Goal: Information Seeking & Learning: Check status

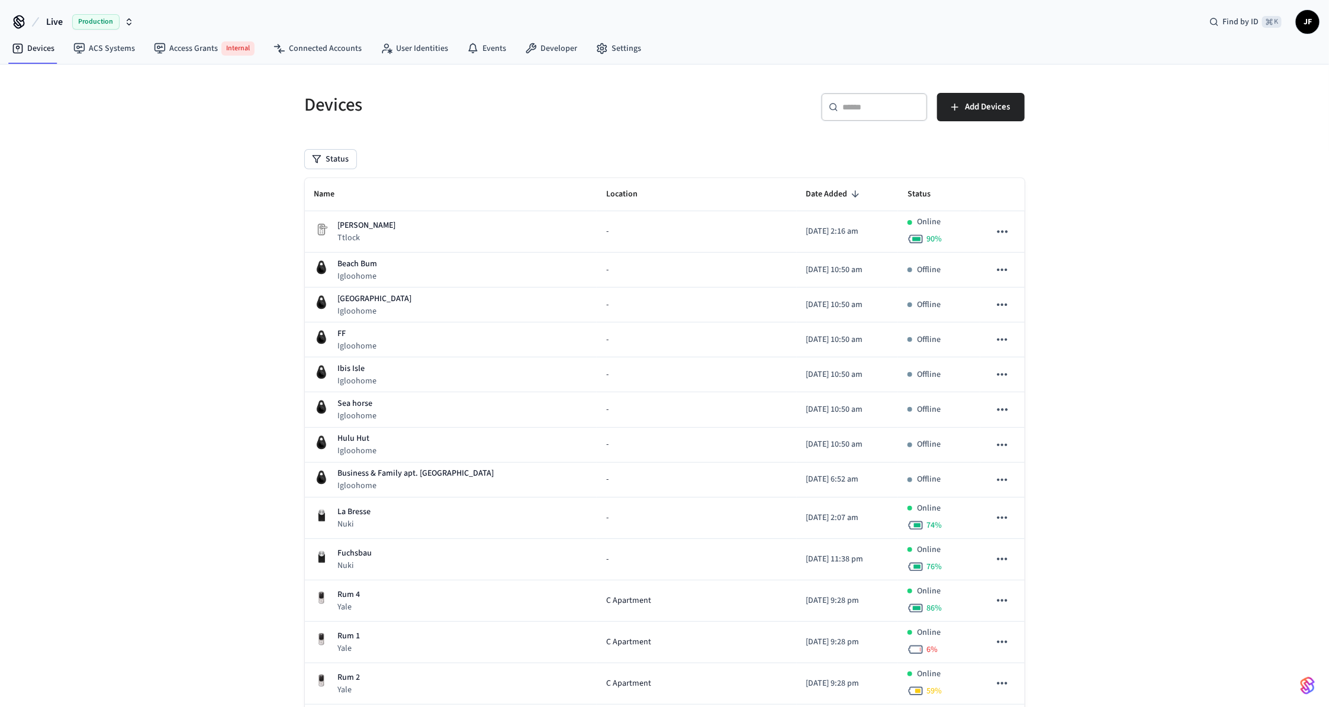
click at [53, 21] on span "Live" at bounding box center [54, 22] width 17 height 14
type input "*******"
click at [49, 69] on div "SuiteOp Production" at bounding box center [96, 75] width 162 height 15
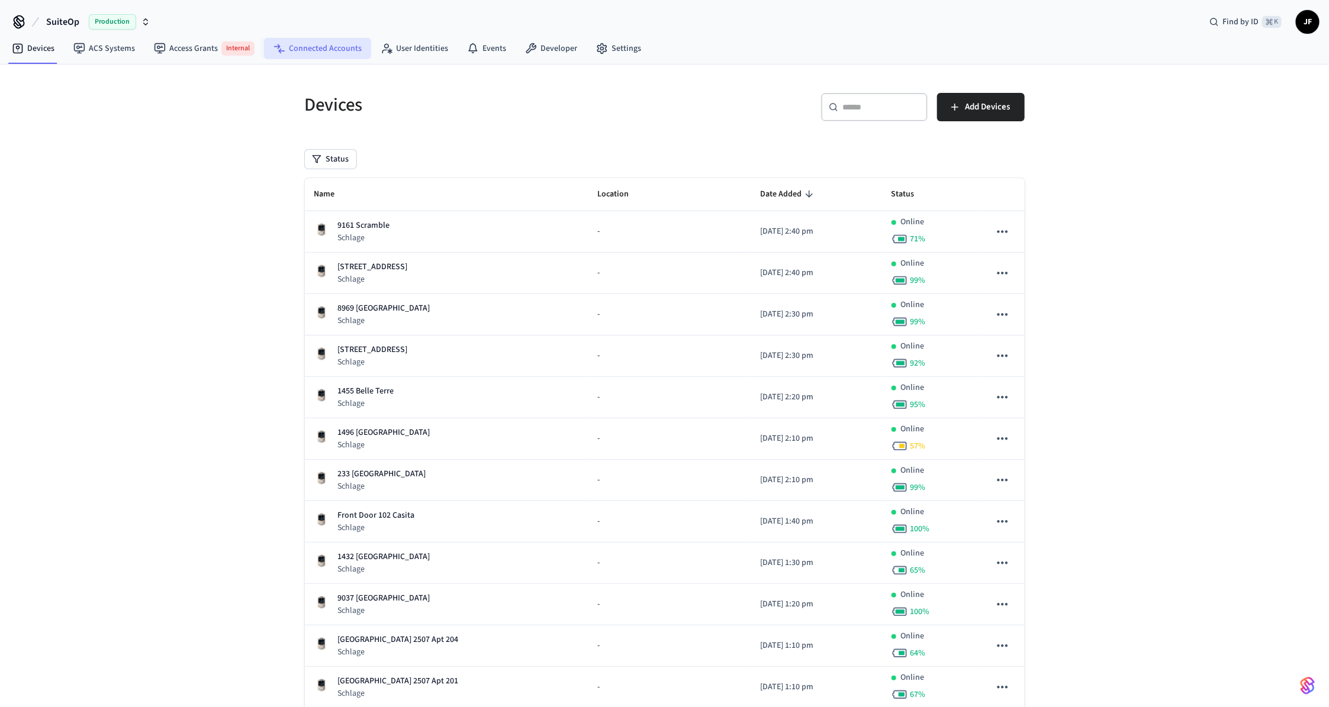
click at [320, 43] on link "Connected Accounts" at bounding box center [317, 48] width 107 height 21
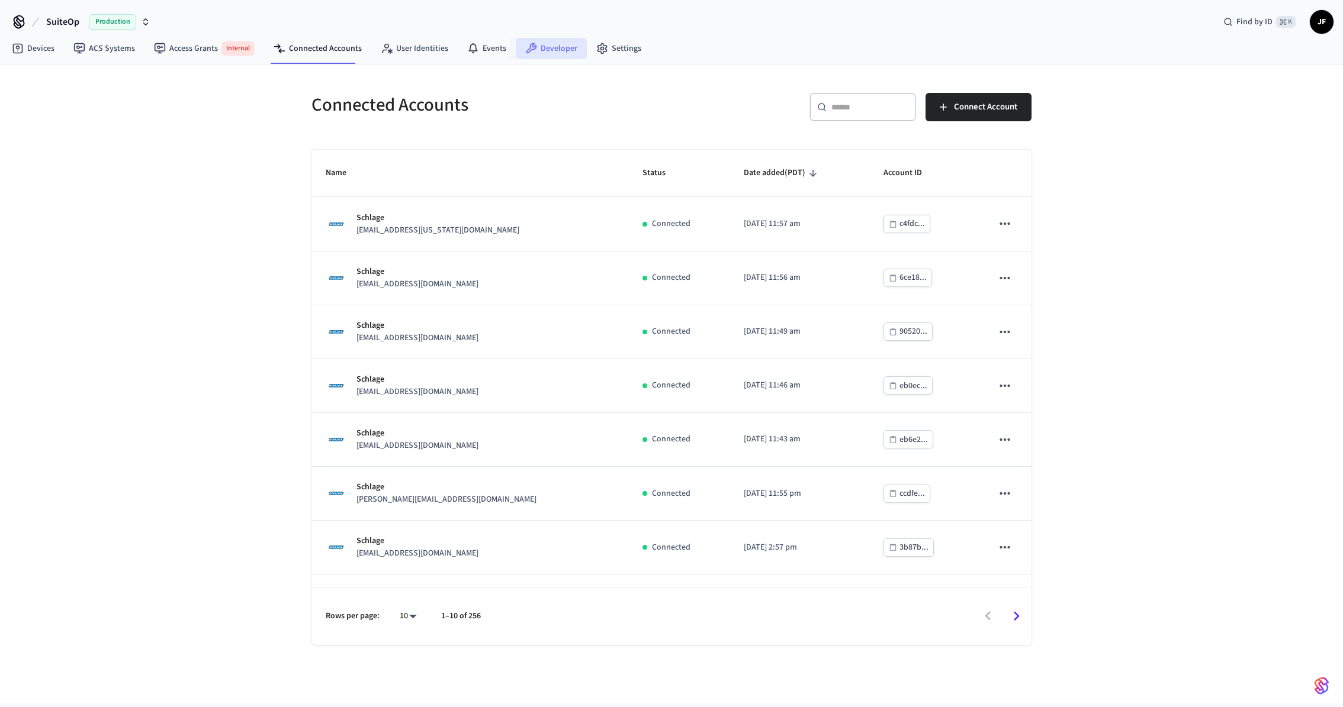
click at [553, 54] on link "Developer" at bounding box center [551, 48] width 71 height 21
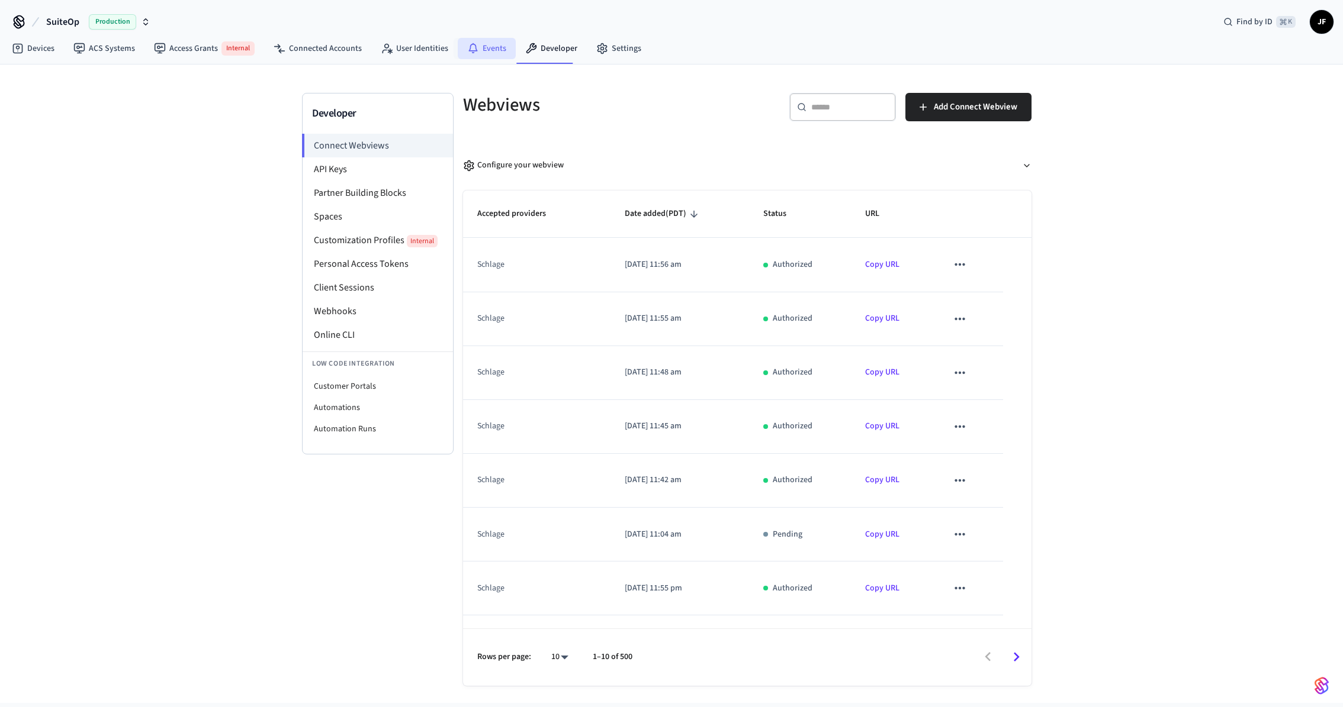
click at [475, 53] on link "Events" at bounding box center [487, 48] width 58 height 21
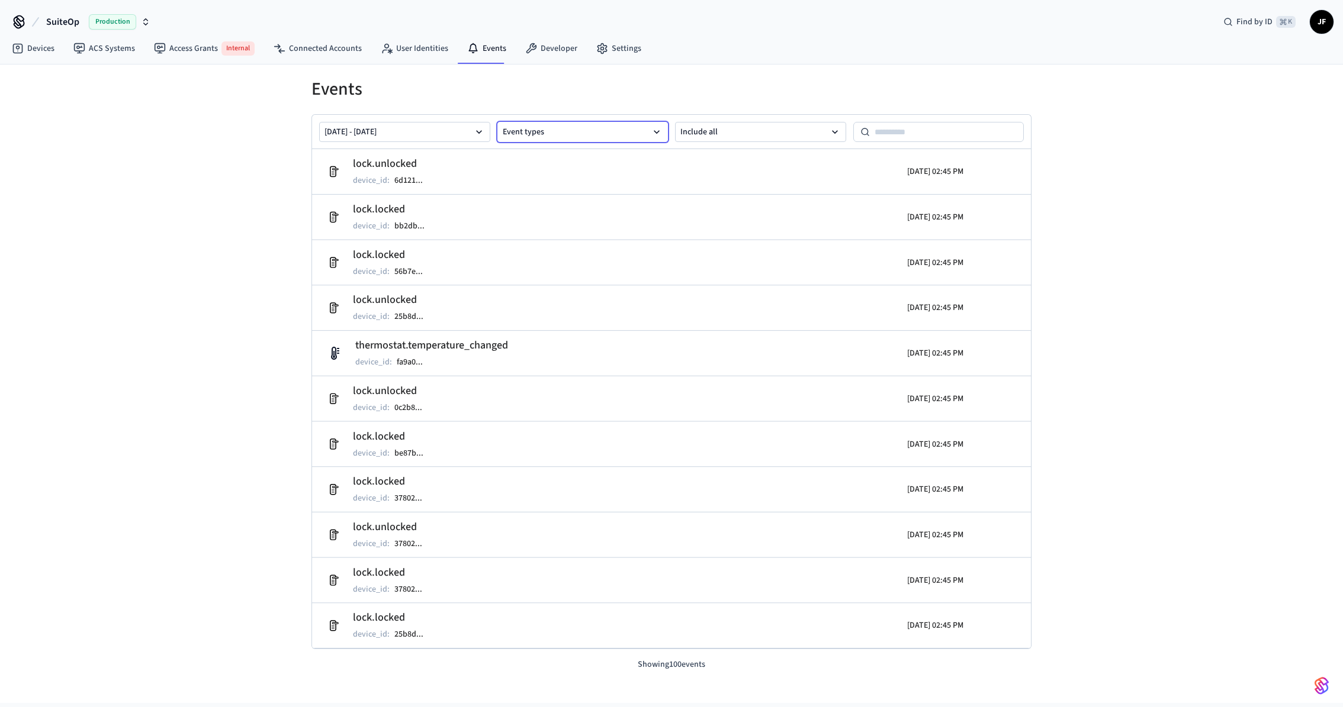
click at [561, 133] on button "Event types" at bounding box center [582, 132] width 171 height 20
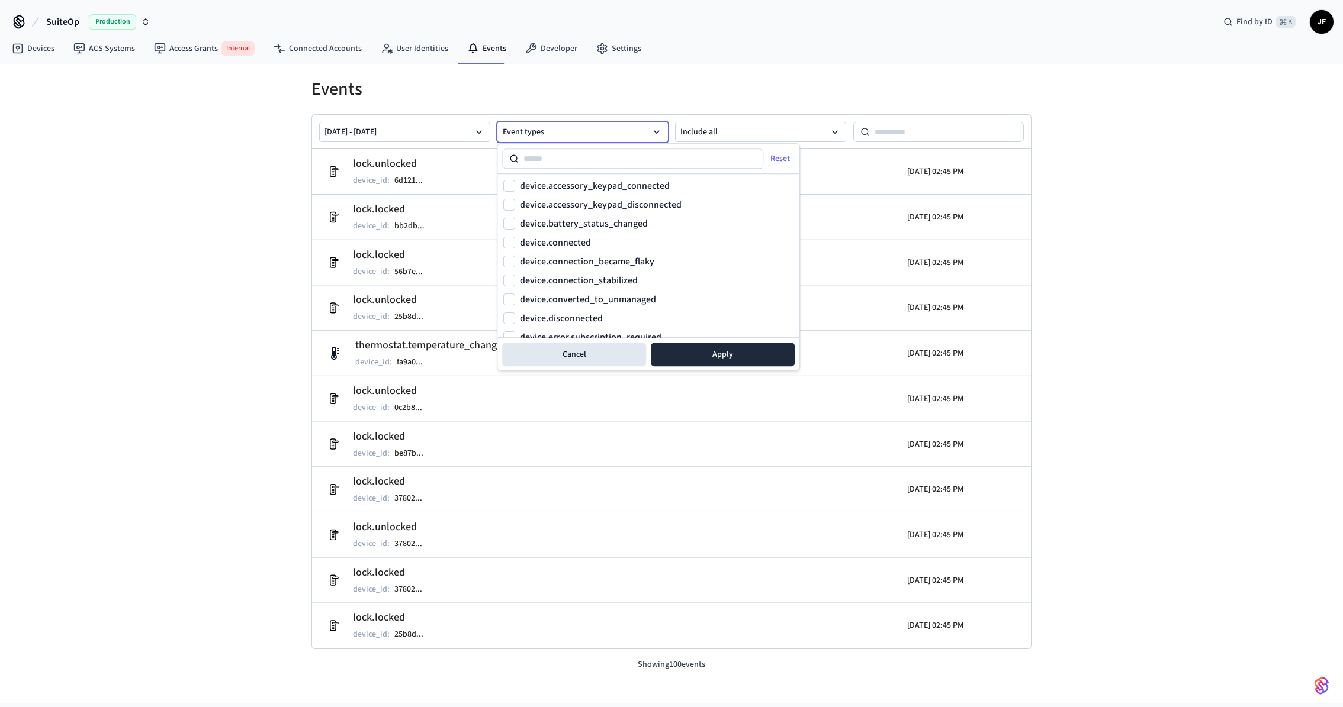
click at [580, 318] on label "device.disconnected" at bounding box center [561, 318] width 83 height 9
click at [515, 318] on button "device.disconnected" at bounding box center [509, 319] width 12 height 12
click at [726, 350] on button "Apply" at bounding box center [723, 355] width 144 height 24
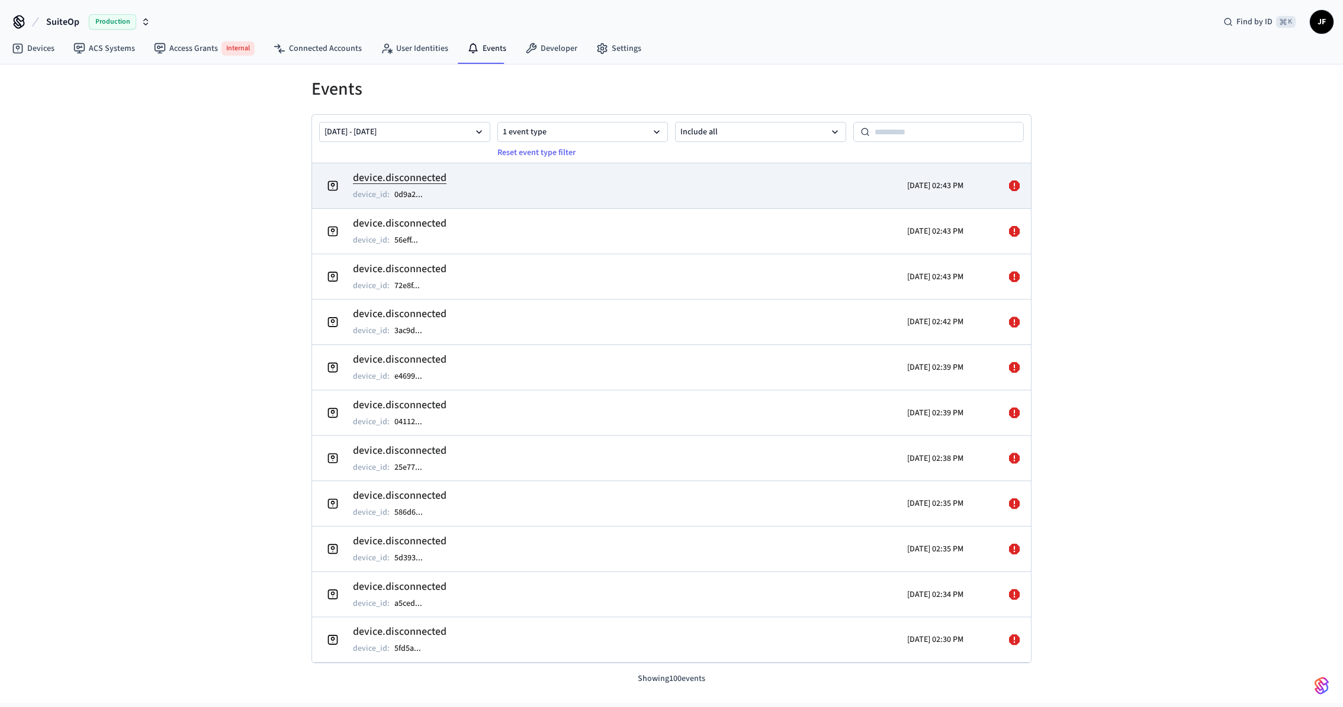
click at [520, 190] on td "device.disconnected device_id : 0d9a2 ..." at bounding box center [554, 185] width 467 height 33
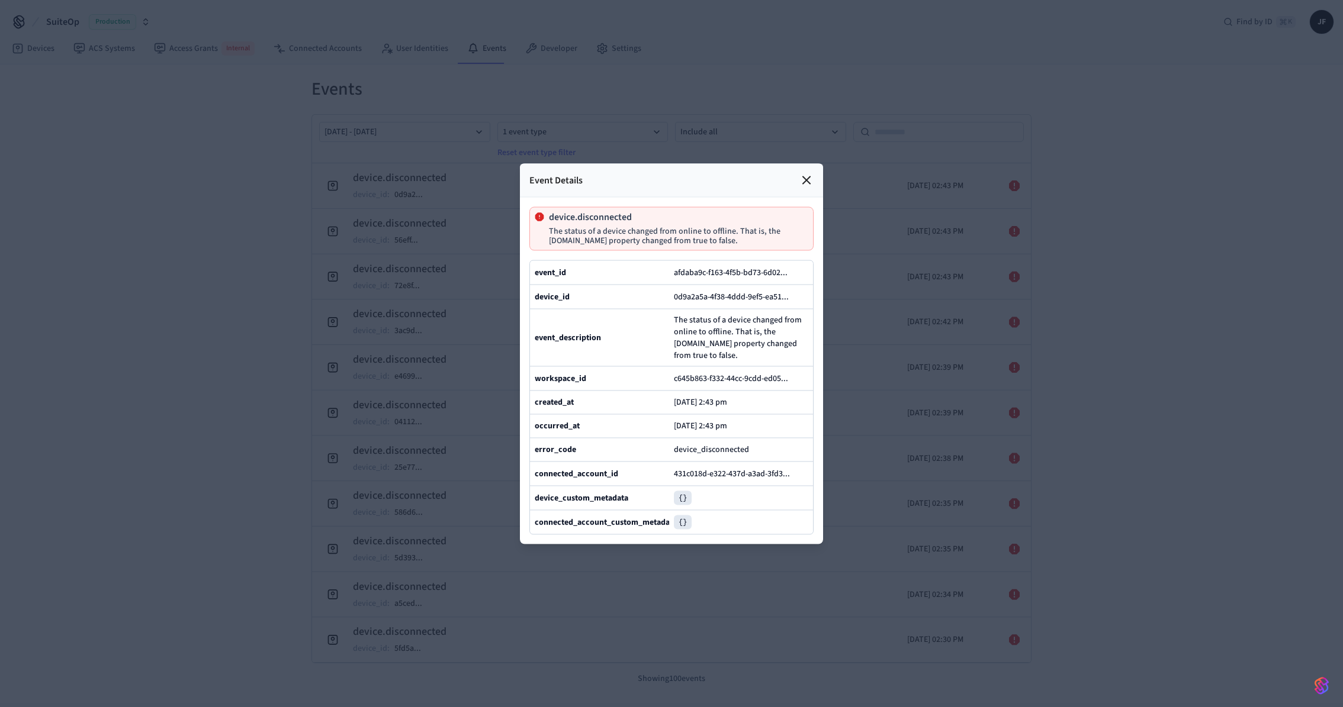
click at [179, 340] on div at bounding box center [671, 353] width 1343 height 707
click at [810, 173] on icon at bounding box center [806, 180] width 14 height 14
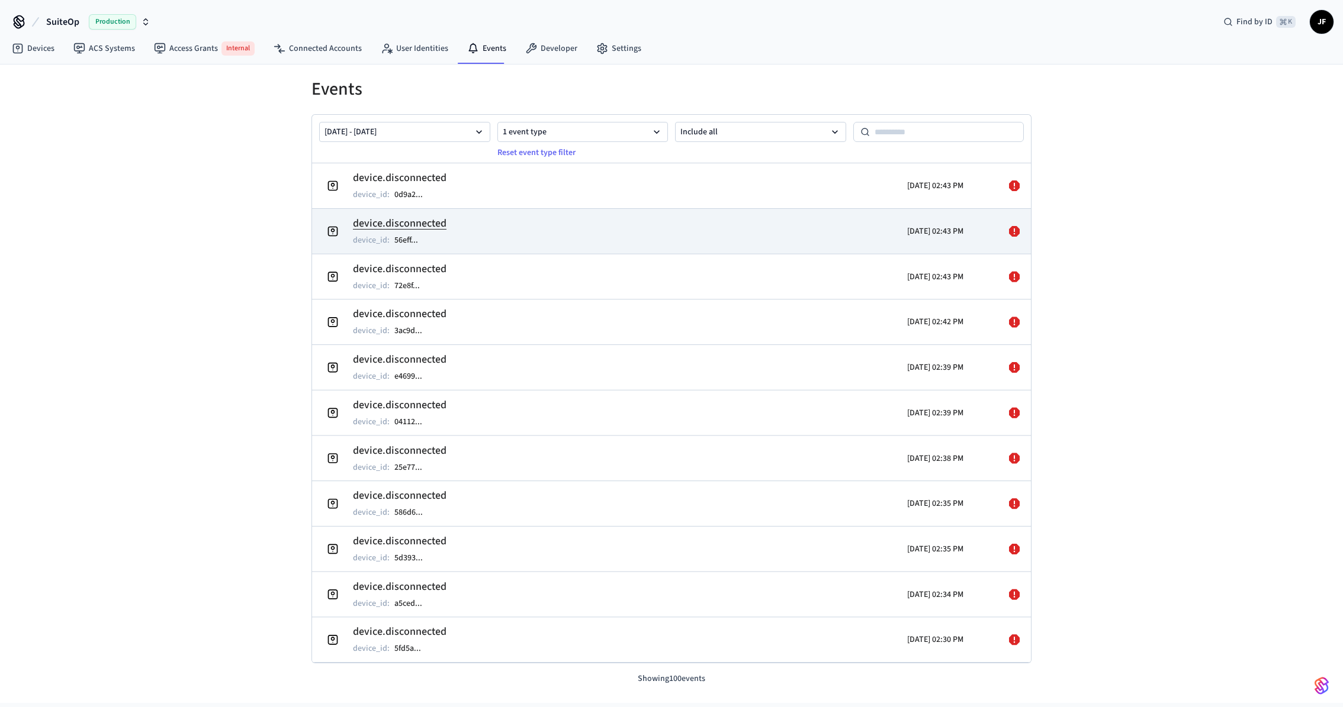
click at [609, 229] on td "device.disconnected device_id : 56eff ..." at bounding box center [554, 230] width 467 height 33
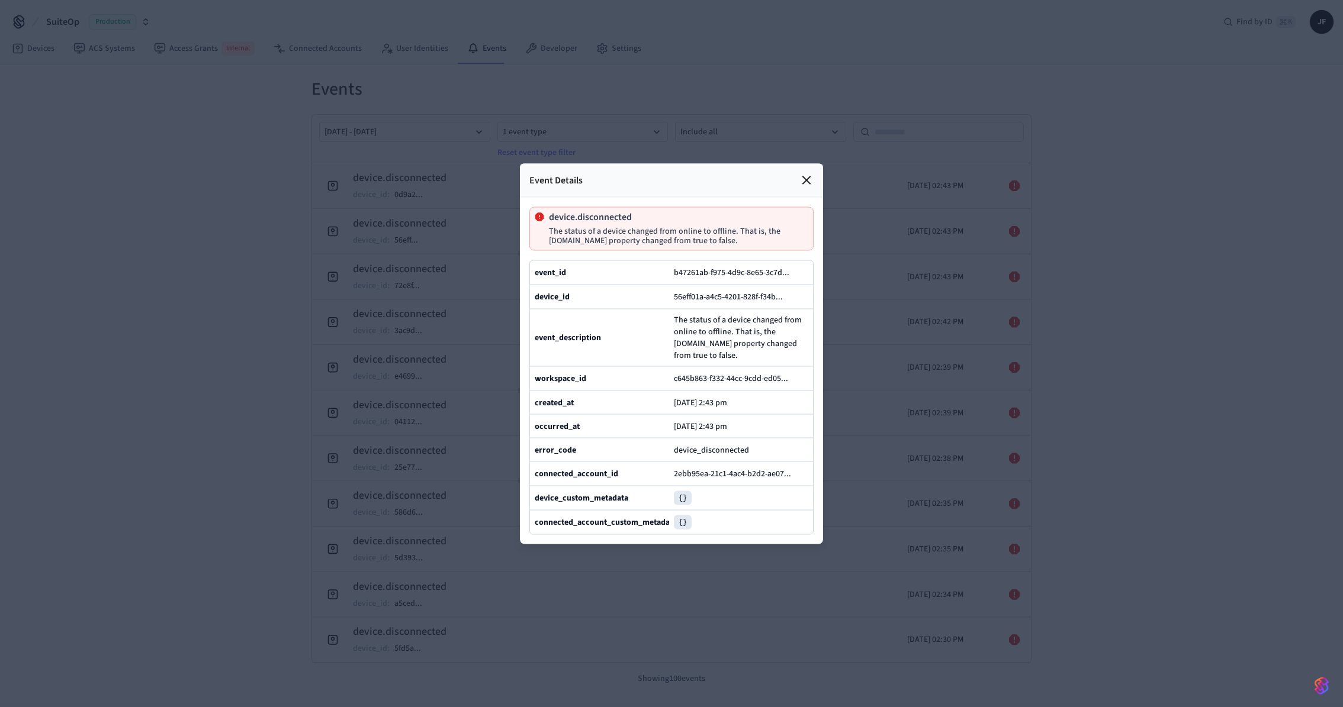
click at [313, 303] on div at bounding box center [671, 353] width 1343 height 707
click at [797, 163] on div "Event Details" at bounding box center [671, 180] width 303 height 34
click at [808, 176] on icon at bounding box center [806, 179] width 7 height 7
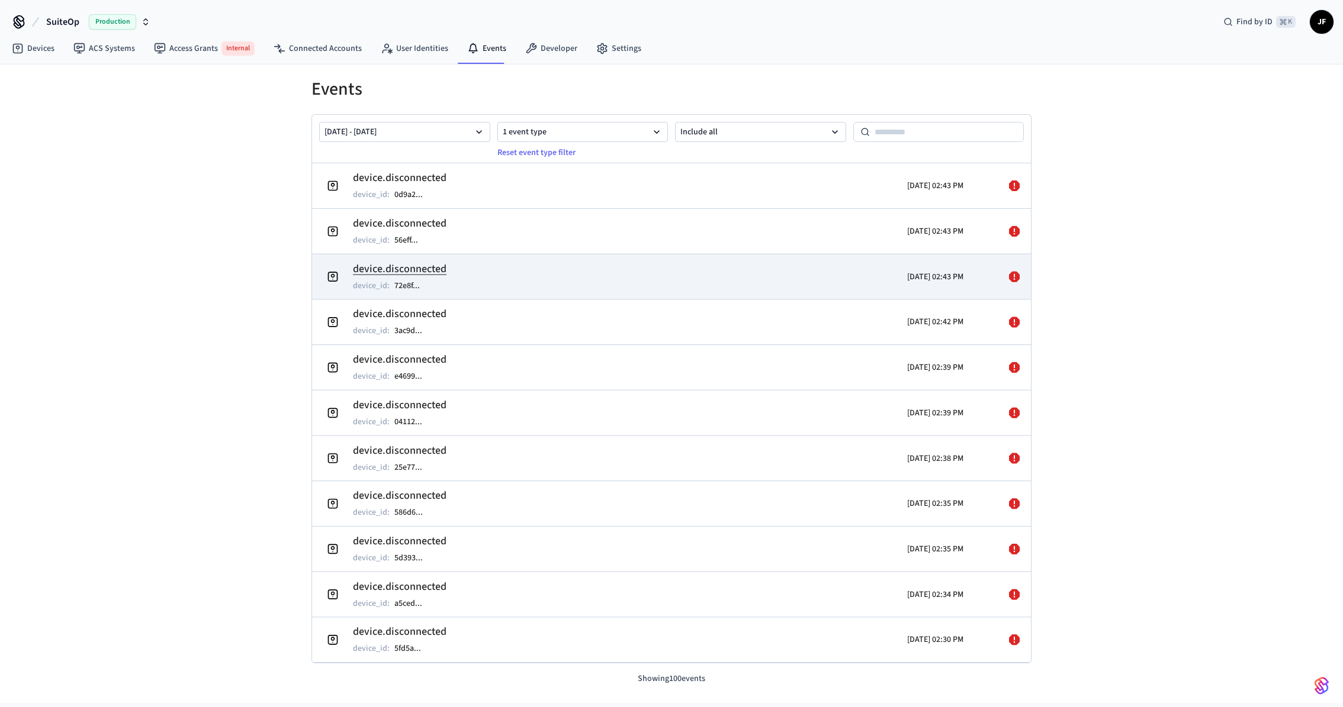
click at [585, 265] on td "device.disconnected device_id : 72e8f ..." at bounding box center [554, 276] width 467 height 33
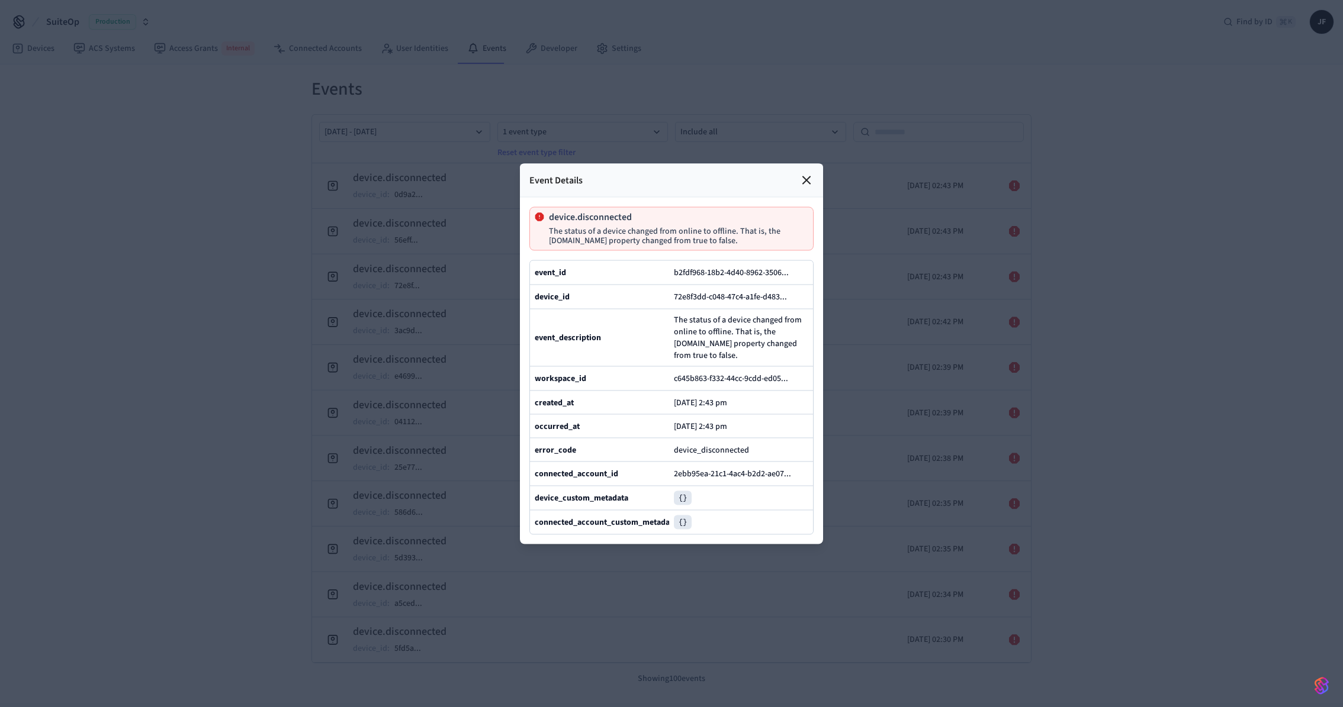
click at [801, 173] on icon at bounding box center [806, 180] width 14 height 14
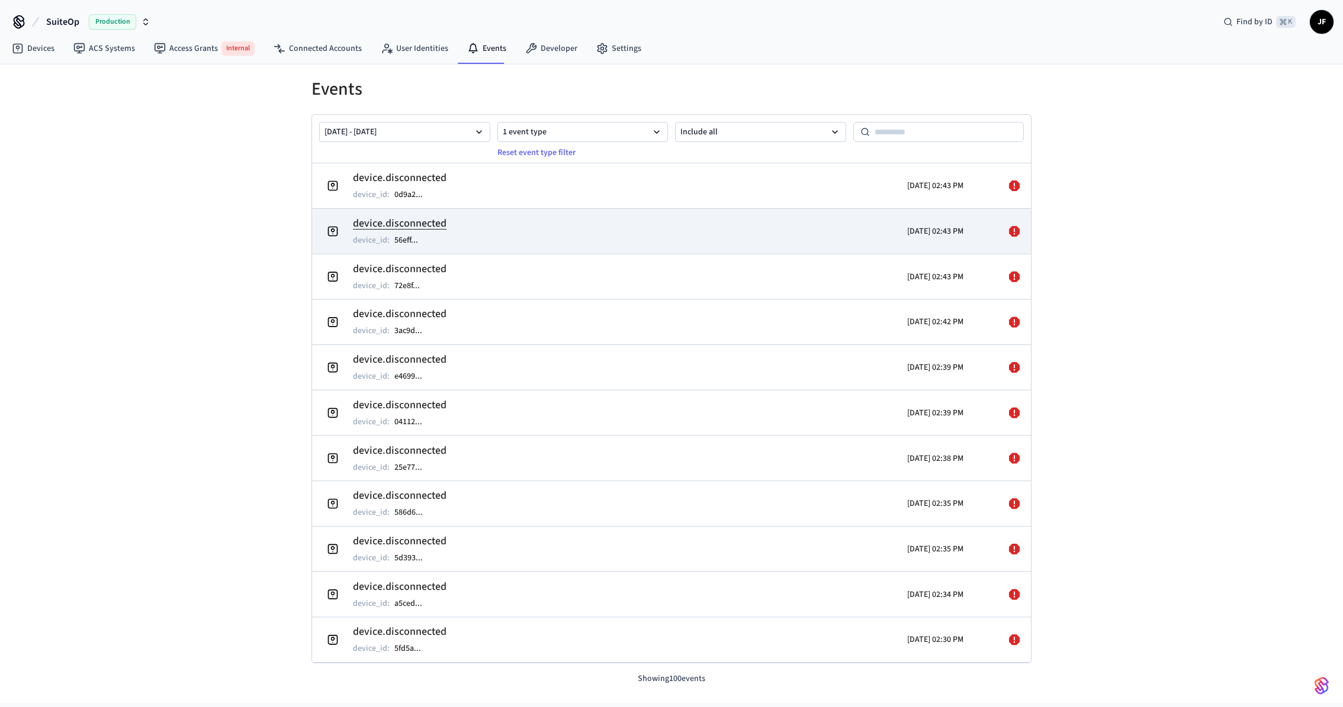
click at [696, 223] on td "device.disconnected device_id : 56eff ..." at bounding box center [554, 230] width 467 height 33
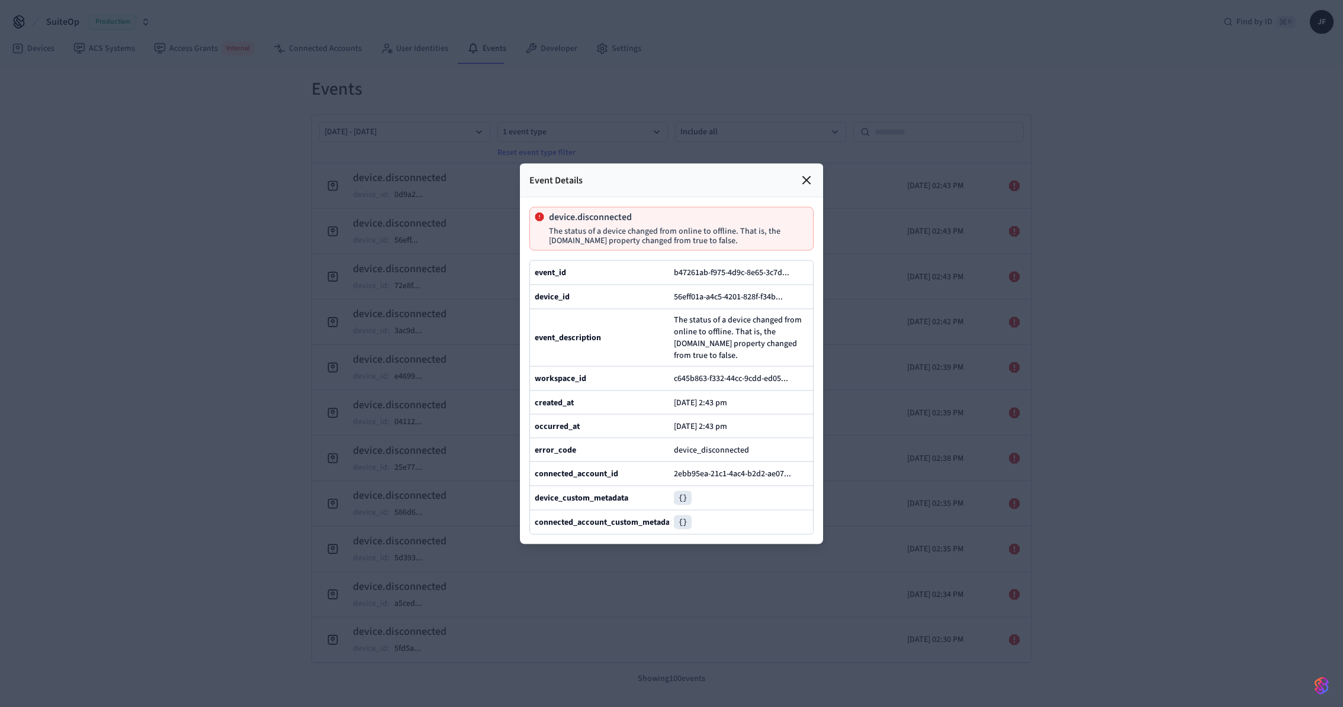
click at [342, 305] on div at bounding box center [671, 353] width 1343 height 707
click at [790, 163] on div "Event Details" at bounding box center [671, 180] width 303 height 34
click at [797, 163] on div "Event Details" at bounding box center [671, 180] width 303 height 34
click at [803, 163] on div "Event Details" at bounding box center [671, 180] width 303 height 34
click at [807, 176] on icon at bounding box center [806, 179] width 7 height 7
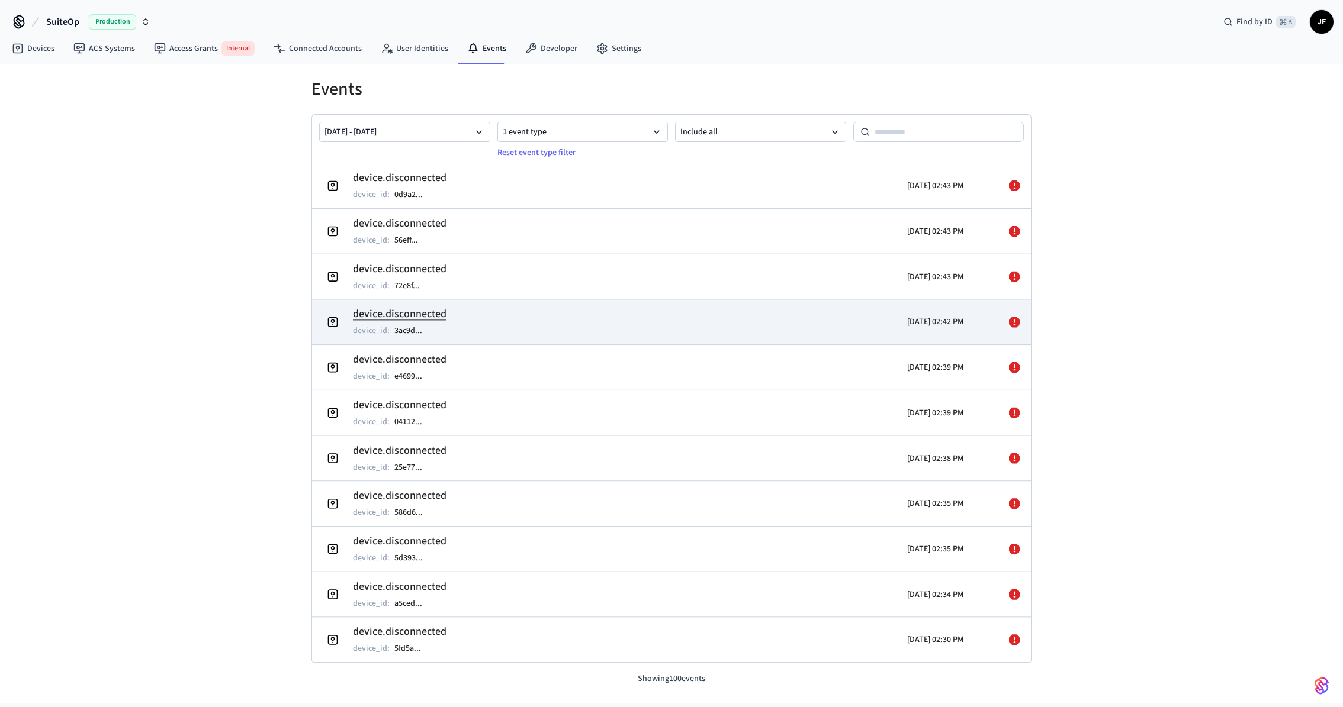
click at [617, 327] on td "device.disconnected device_id : 3ac9d ..." at bounding box center [554, 321] width 467 height 33
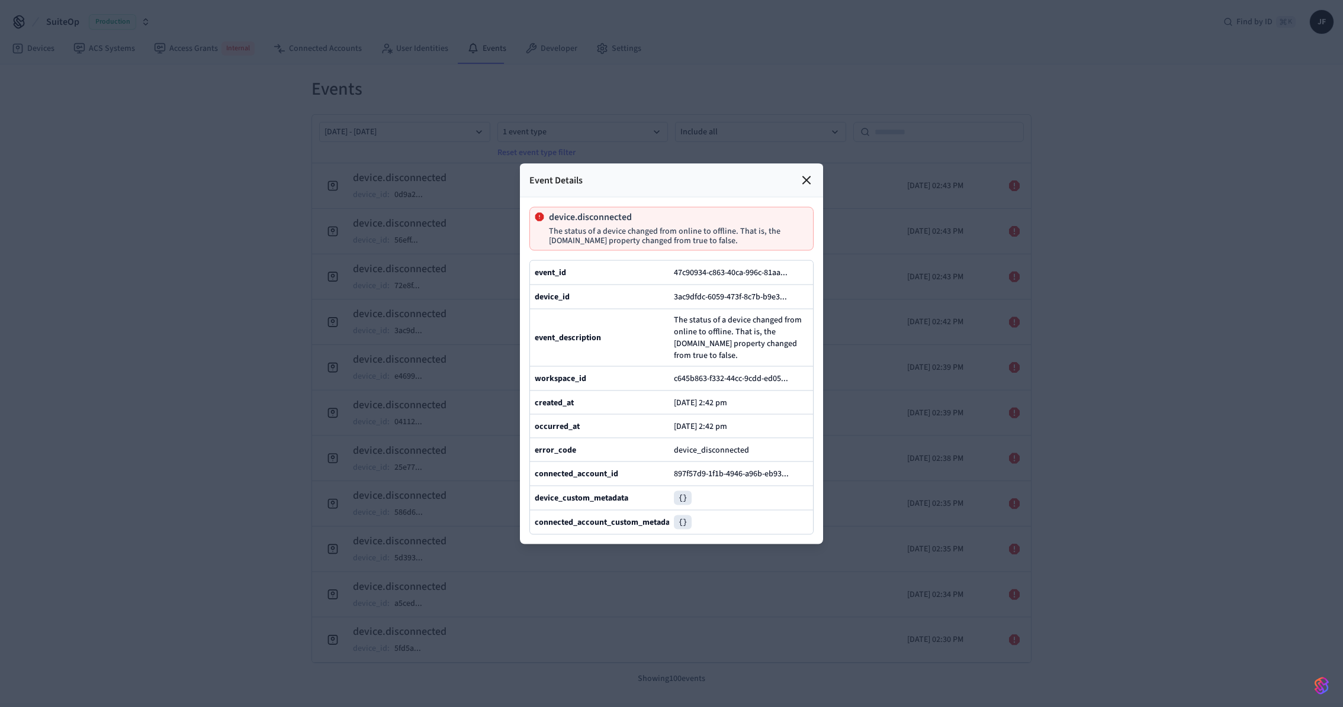
click at [349, 354] on div at bounding box center [671, 353] width 1343 height 707
click at [818, 163] on div "Event Details" at bounding box center [671, 180] width 303 height 34
click at [810, 176] on icon at bounding box center [806, 179] width 7 height 7
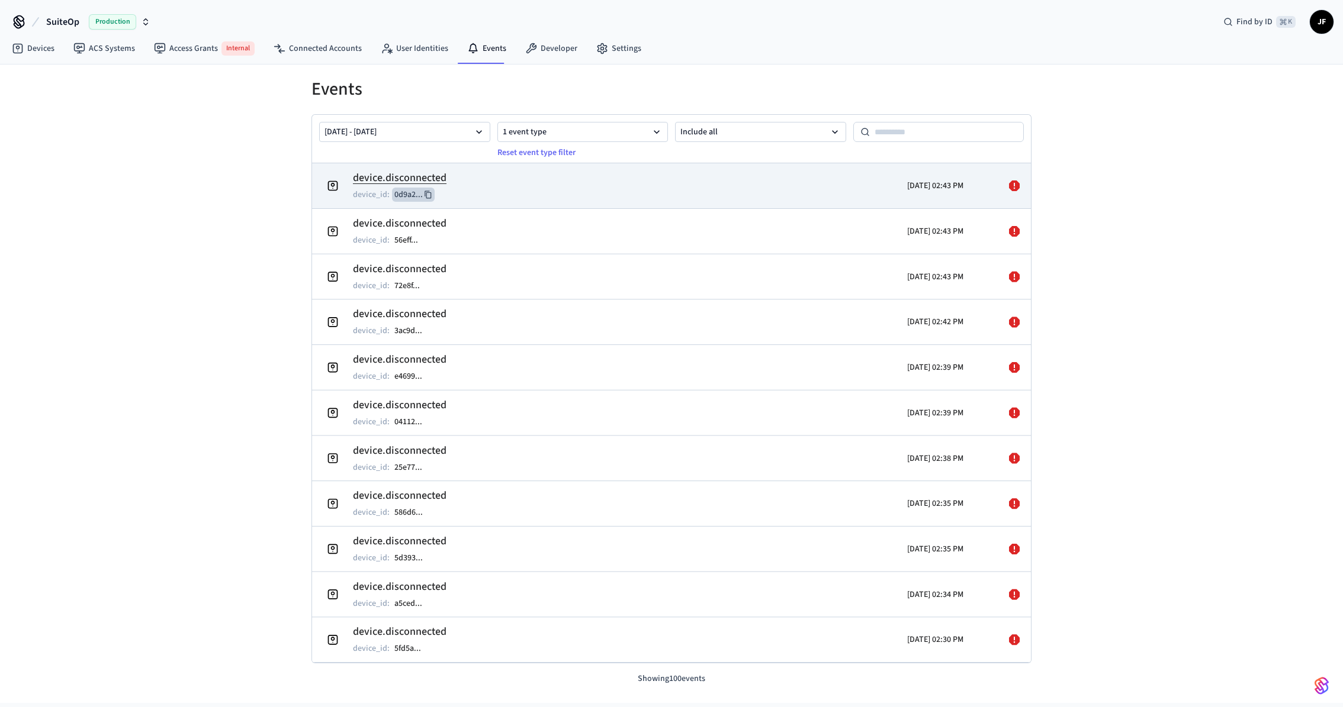
click at [416, 194] on button "0d9a2 ..." at bounding box center [413, 195] width 43 height 14
click at [532, 195] on td "device.disconnected device_id : 0d9a2 ..." at bounding box center [554, 185] width 467 height 33
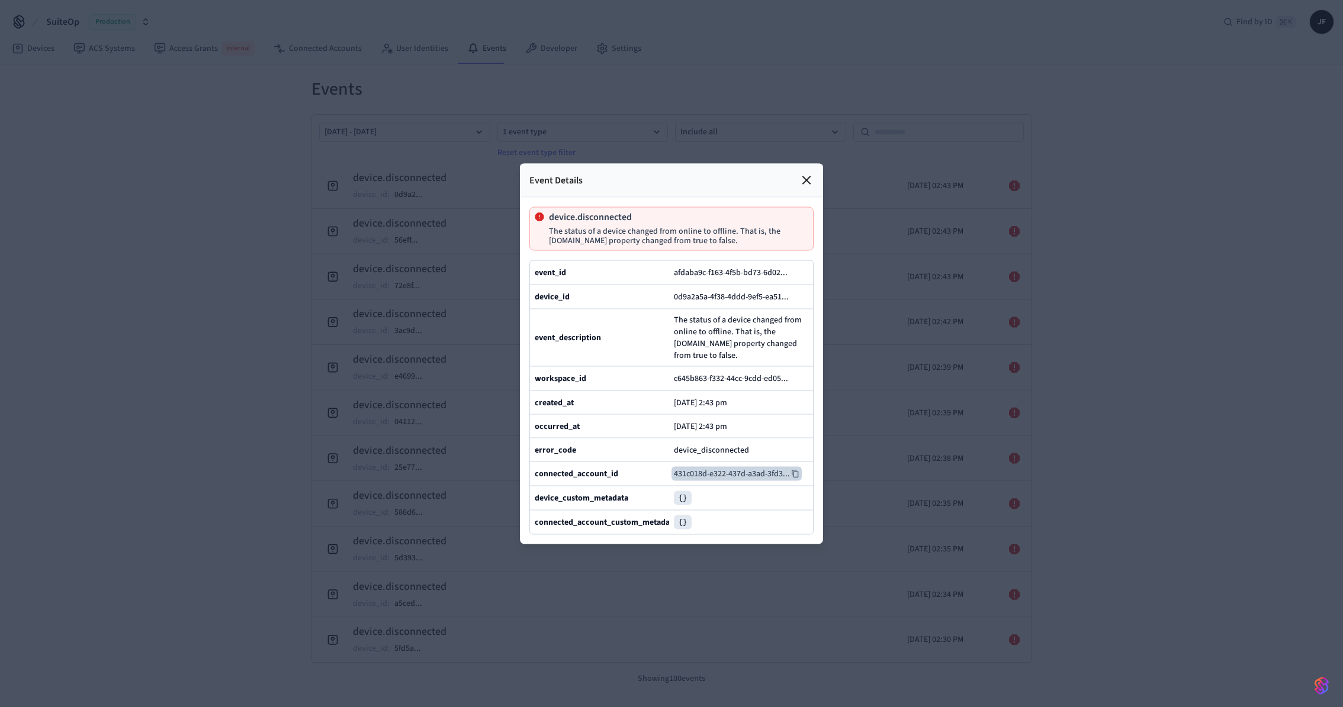
click at [793, 478] on icon at bounding box center [795, 474] width 7 height 8
click at [824, 137] on div at bounding box center [671, 353] width 1343 height 707
click at [811, 173] on icon at bounding box center [806, 180] width 14 height 14
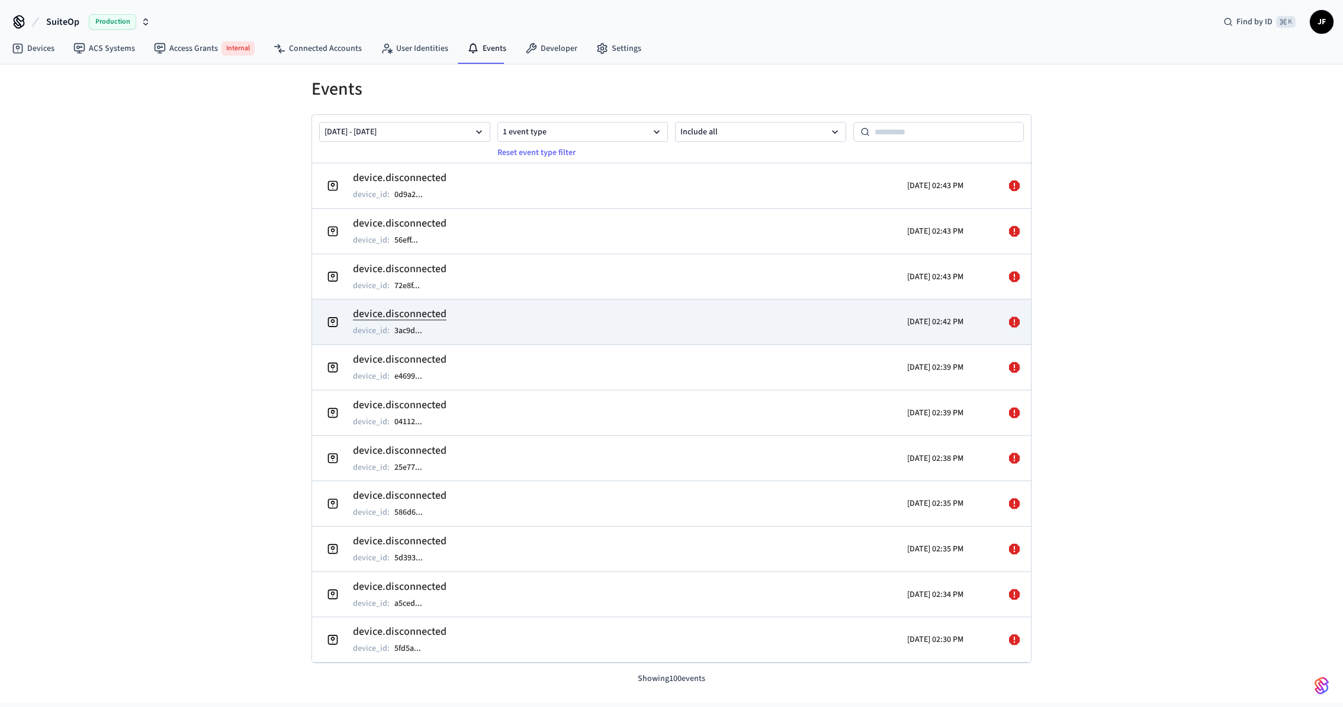
click at [487, 320] on td "device.disconnected device_id : 3ac9d ..." at bounding box center [554, 321] width 467 height 33
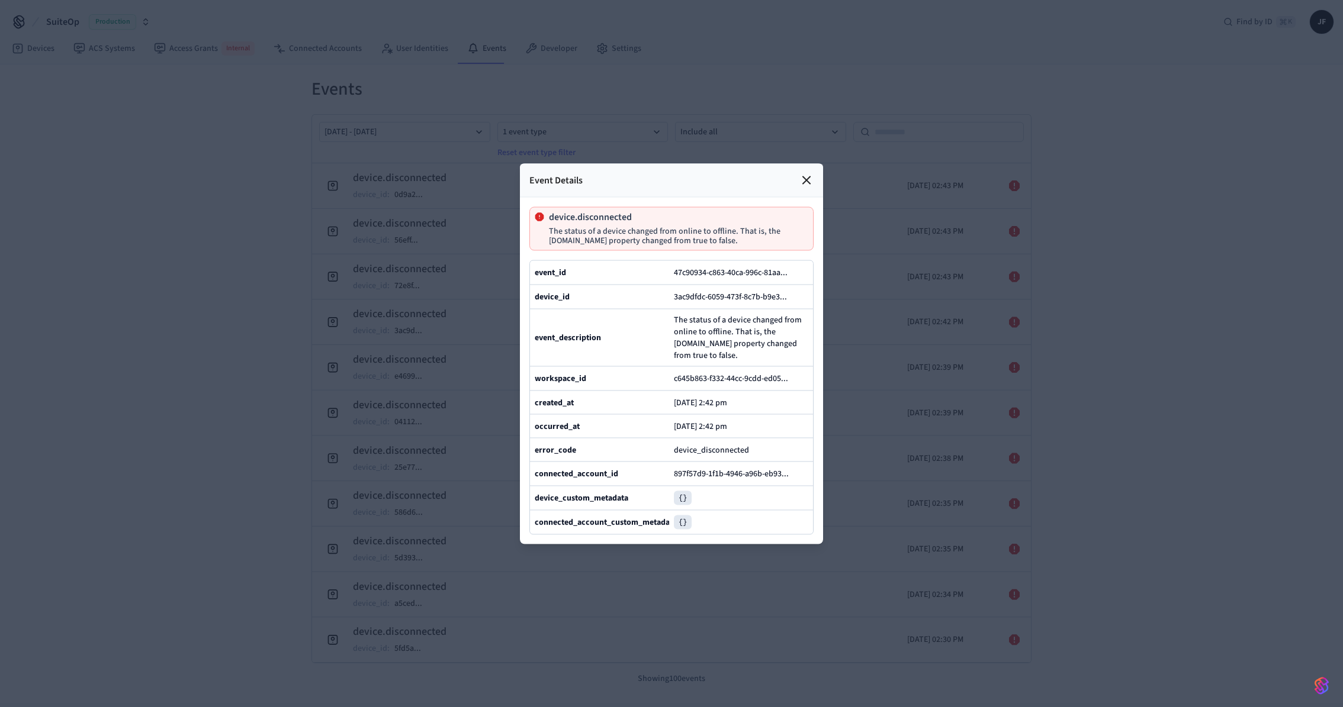
click at [309, 320] on div at bounding box center [671, 353] width 1343 height 707
click at [813, 163] on div "Event Details" at bounding box center [671, 180] width 303 height 34
click at [792, 163] on div "Event Details" at bounding box center [671, 180] width 303 height 34
click at [813, 163] on div "Event Details" at bounding box center [671, 180] width 303 height 34
click at [810, 173] on icon at bounding box center [806, 180] width 14 height 14
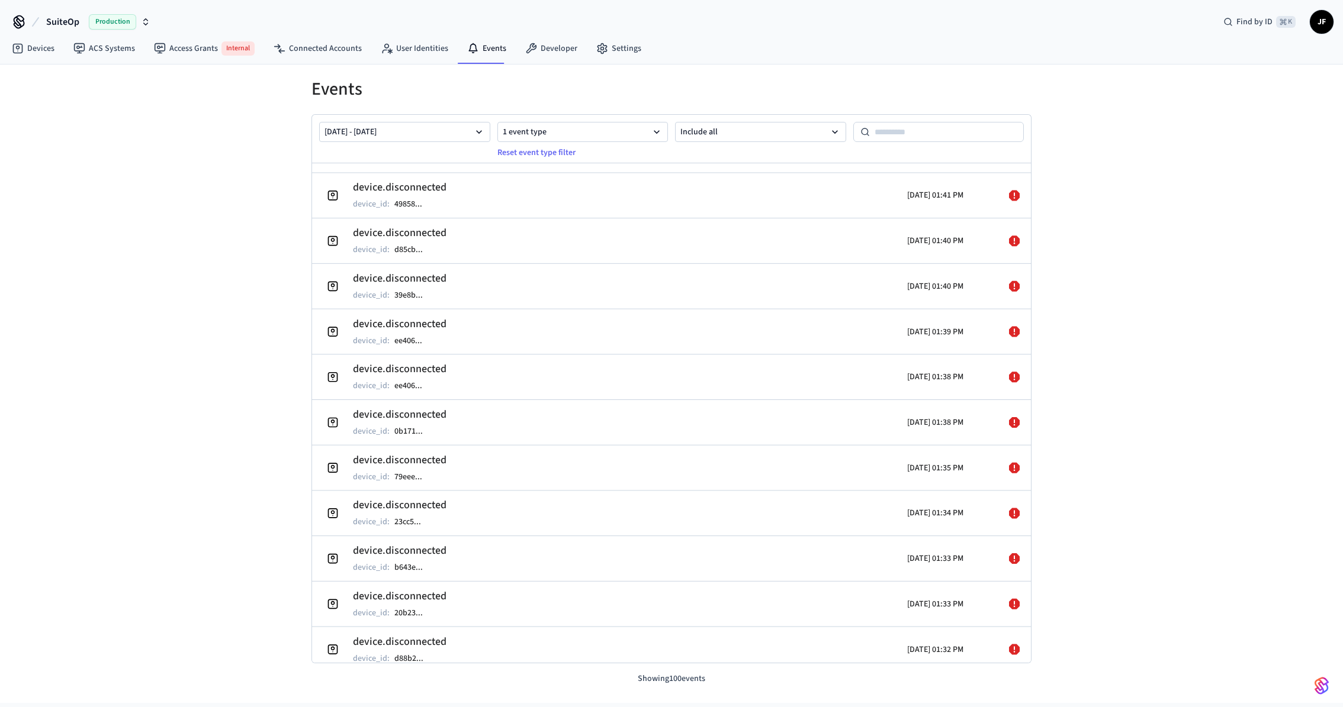
scroll to position [4083, 0]
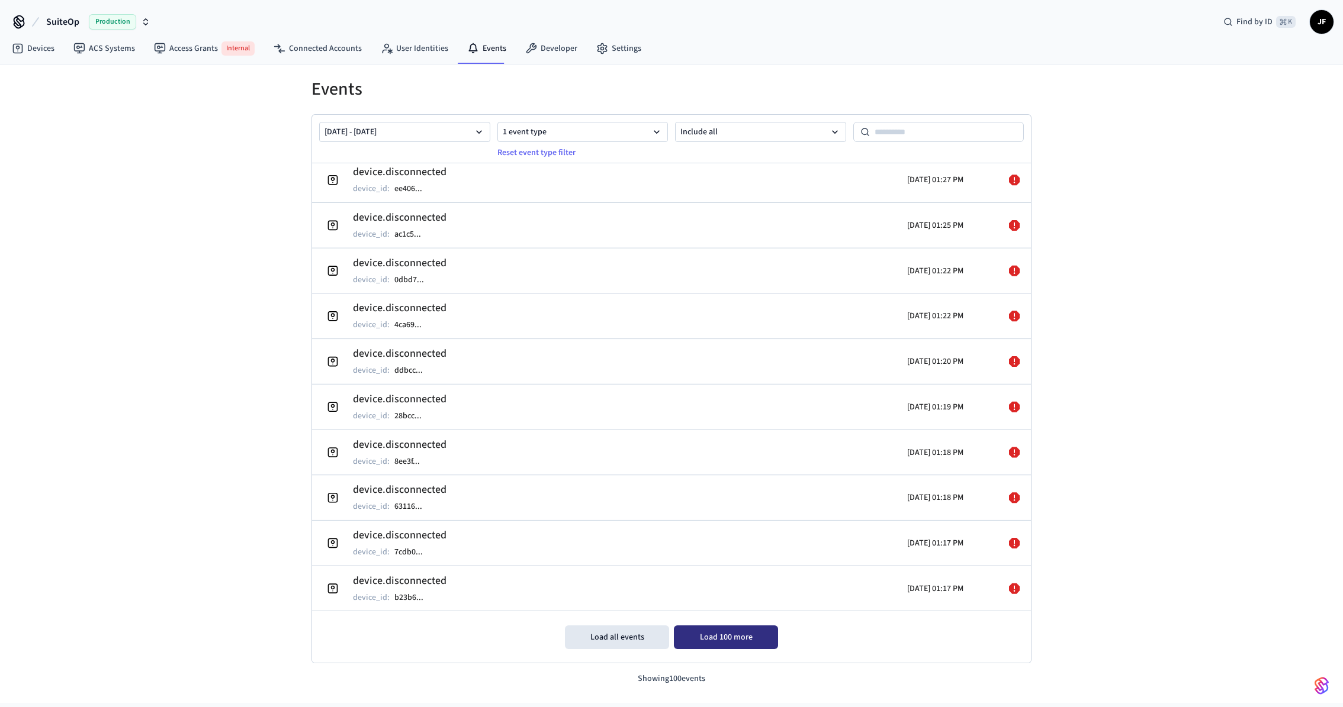
click at [706, 641] on button "Load 100 more" at bounding box center [726, 638] width 104 height 24
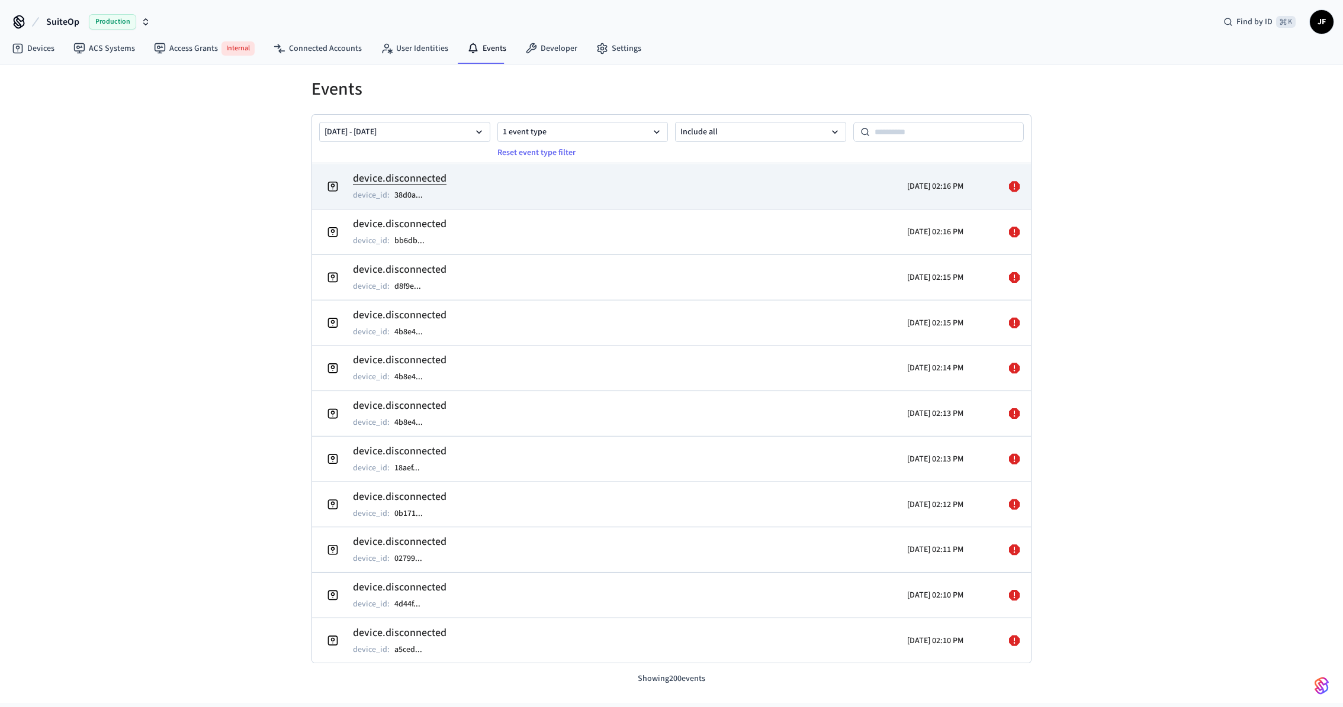
scroll to position [0, 0]
click at [533, 181] on td "device.disconnected device_id : 0d9a2 ..." at bounding box center [554, 185] width 467 height 33
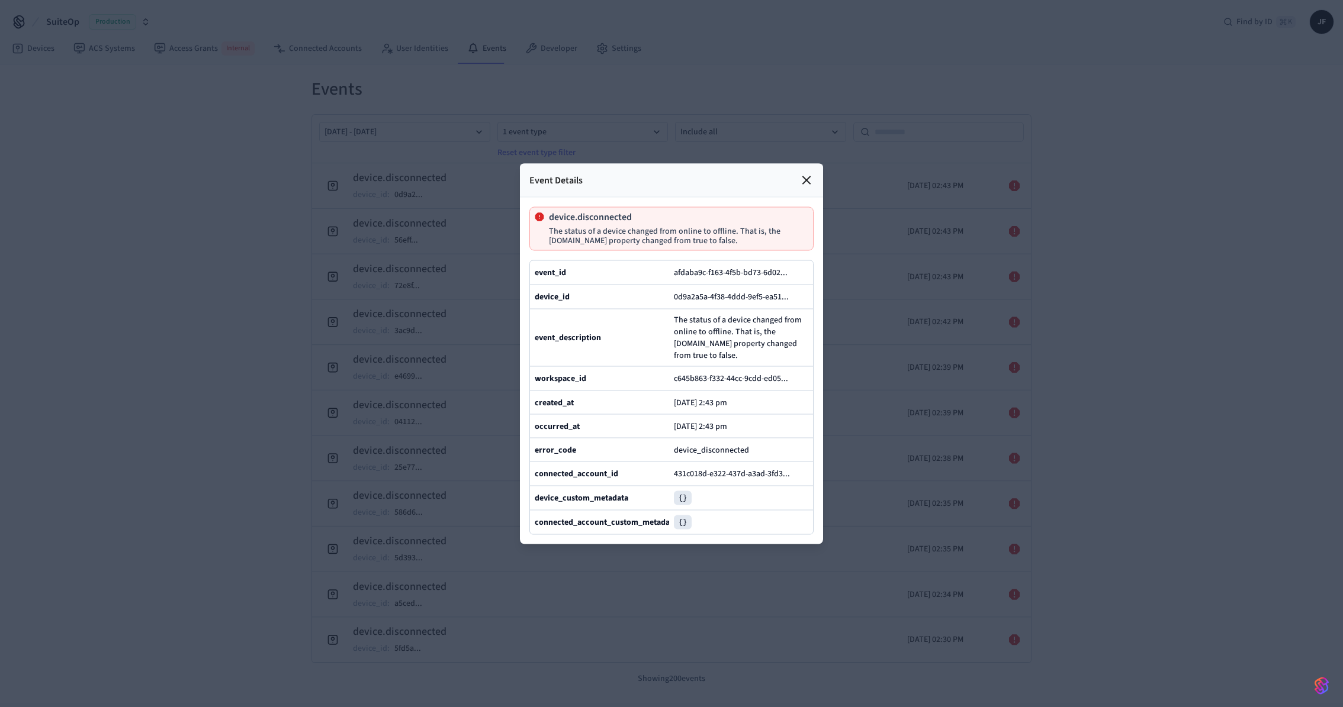
click at [0, 0] on icon at bounding box center [0, 0] width 0 height 0
click at [806, 163] on div "Event Details" at bounding box center [671, 180] width 303 height 34
click at [805, 163] on div "Event Details" at bounding box center [671, 180] width 303 height 34
click at [807, 176] on icon at bounding box center [806, 179] width 7 height 7
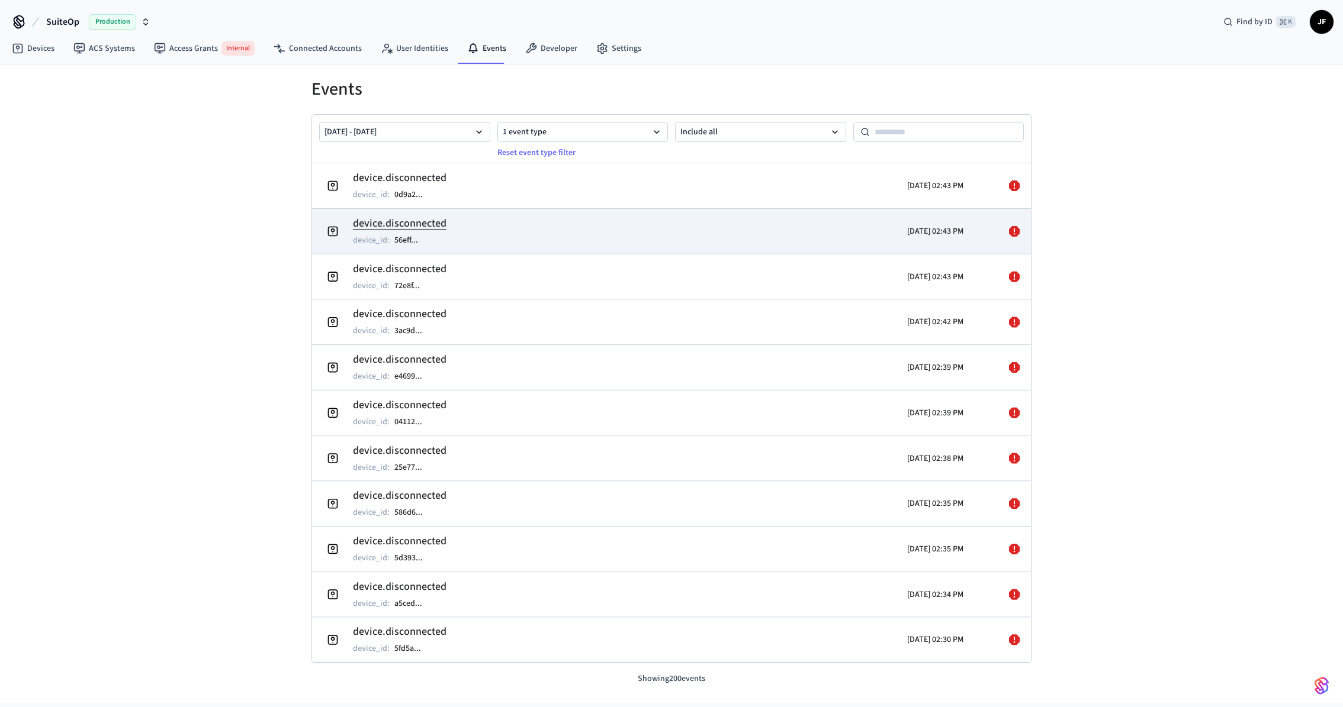
click at [635, 218] on td "device.disconnected device_id : 56eff ..." at bounding box center [554, 230] width 467 height 33
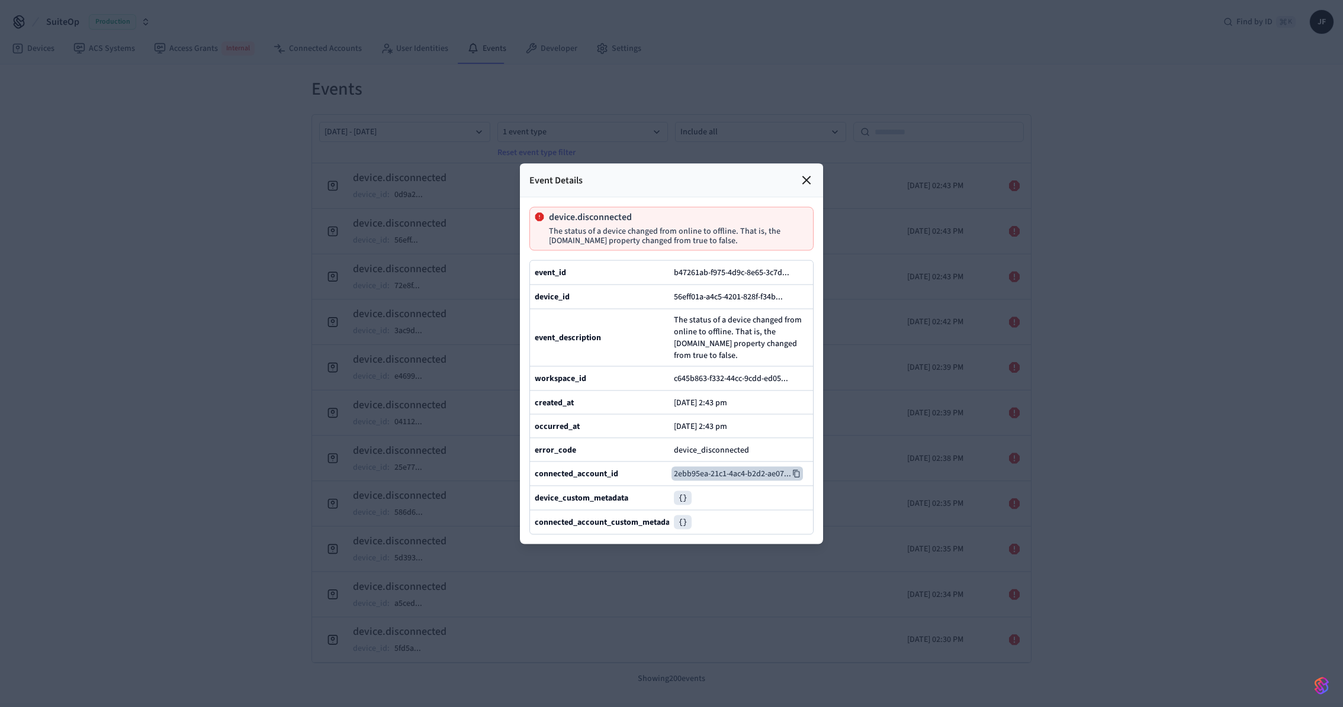
click at [793, 478] on icon at bounding box center [796, 473] width 8 height 8
click at [803, 173] on icon at bounding box center [806, 180] width 14 height 14
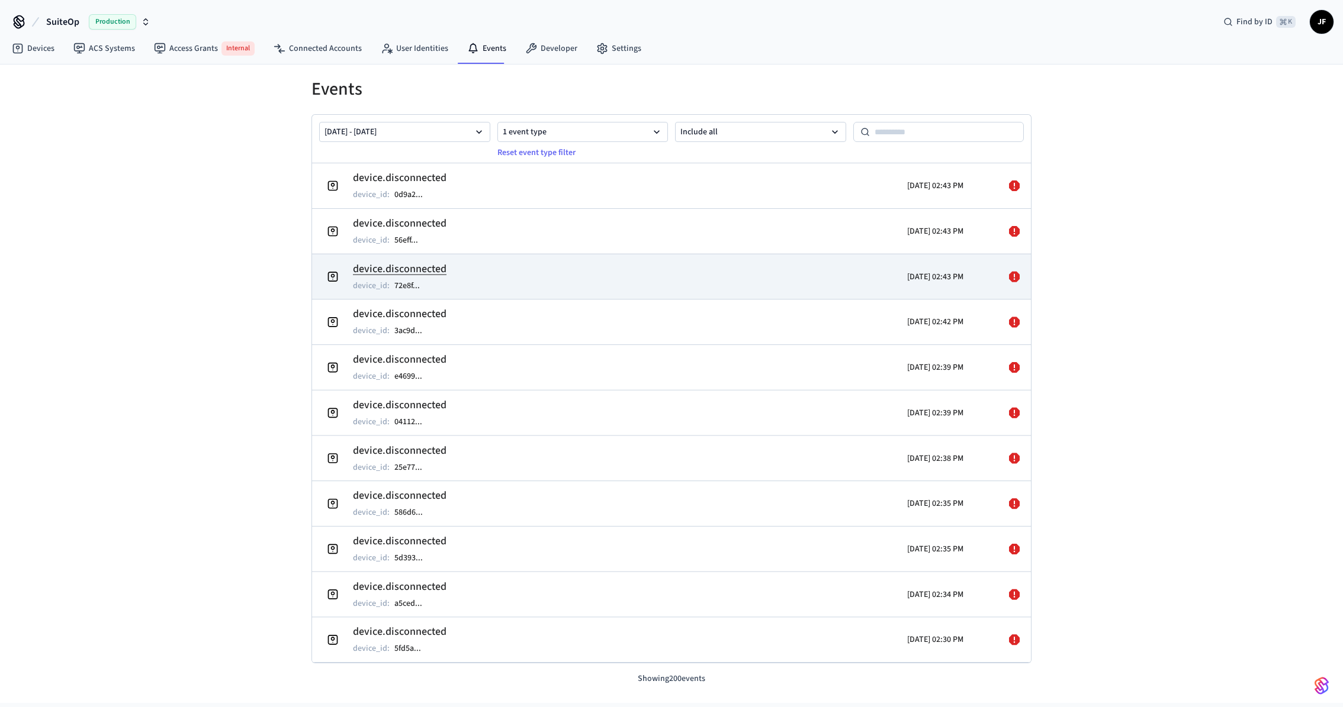
click at [633, 281] on td "device.disconnected device_id : 72e8f ..." at bounding box center [554, 276] width 467 height 33
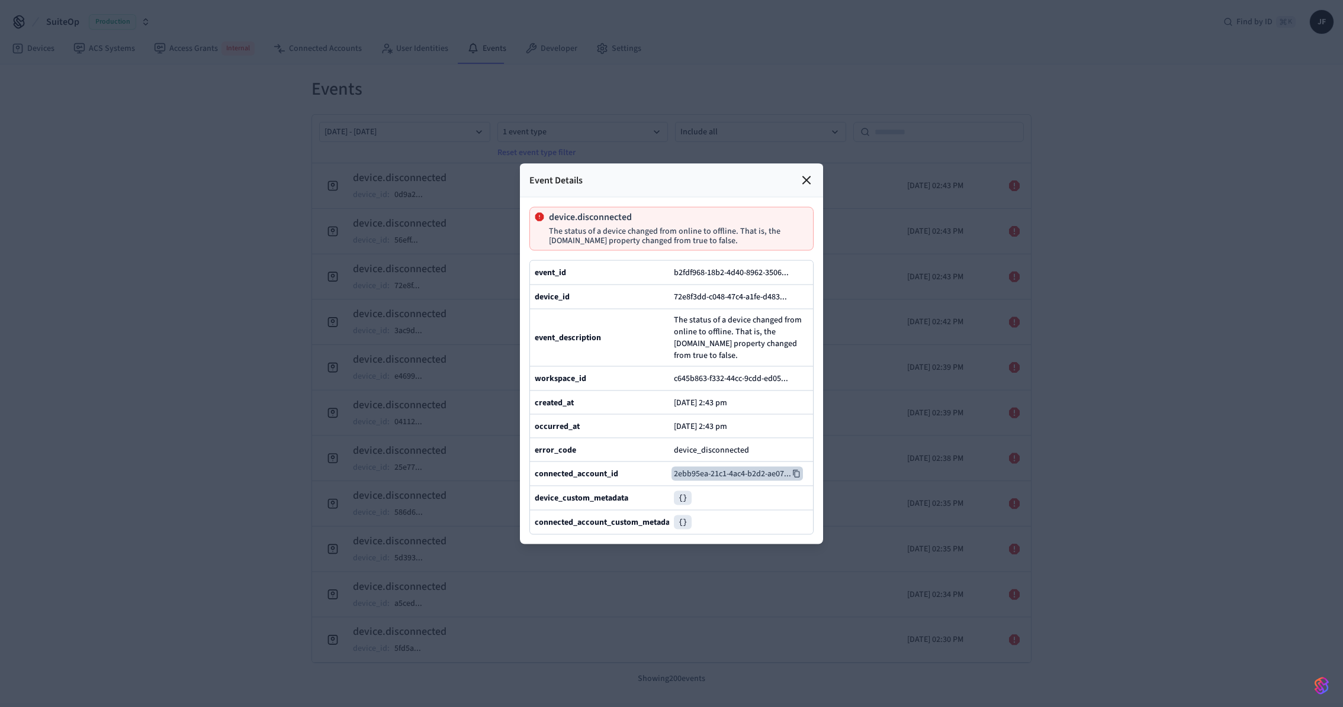
click at [760, 481] on button "2ebb95ea-21c1-4ac4-b2d2-ae07 ..." at bounding box center [736, 474] width 131 height 14
drag, startPoint x: 394, startPoint y: 297, endPoint x: 385, endPoint y: 300, distance: 8.6
click at [385, 300] on div at bounding box center [671, 353] width 1343 height 707
click at [815, 163] on div "Event Details" at bounding box center [671, 180] width 303 height 34
click at [810, 173] on icon at bounding box center [806, 180] width 14 height 14
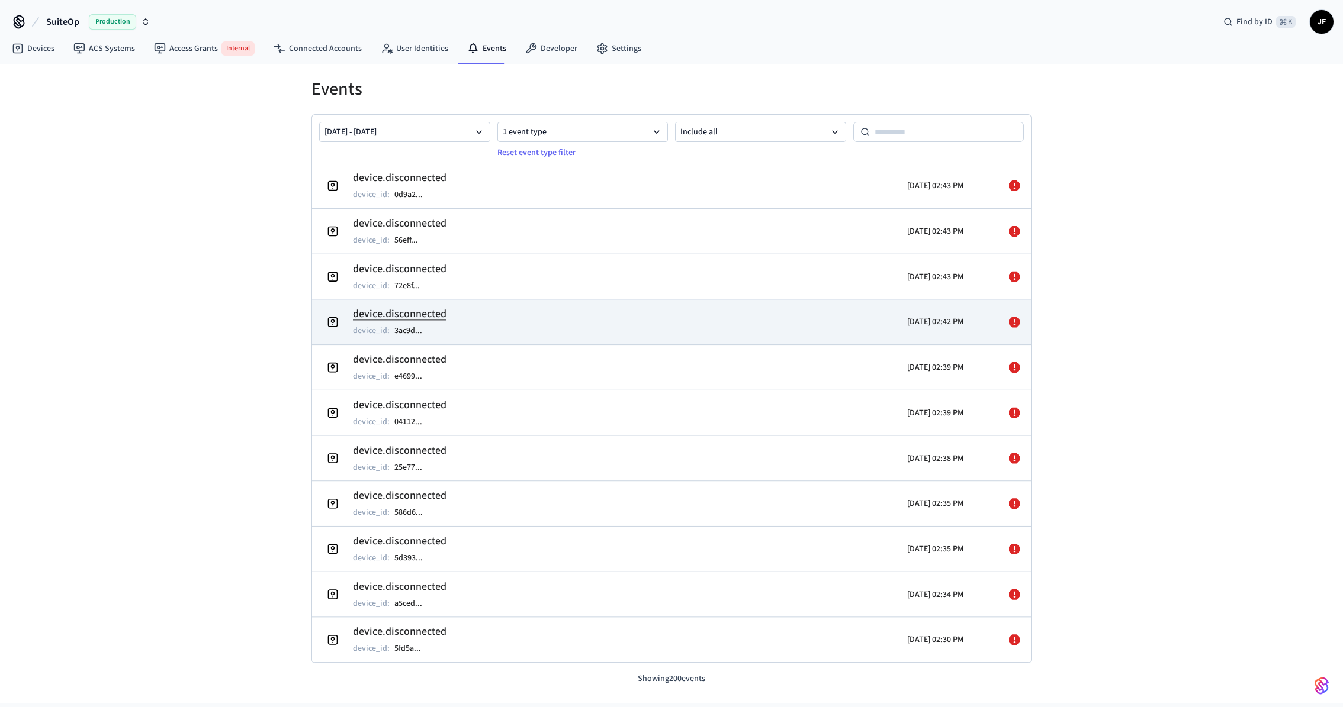
click at [549, 323] on td "device.disconnected device_id : 3ac9d ..." at bounding box center [554, 321] width 467 height 33
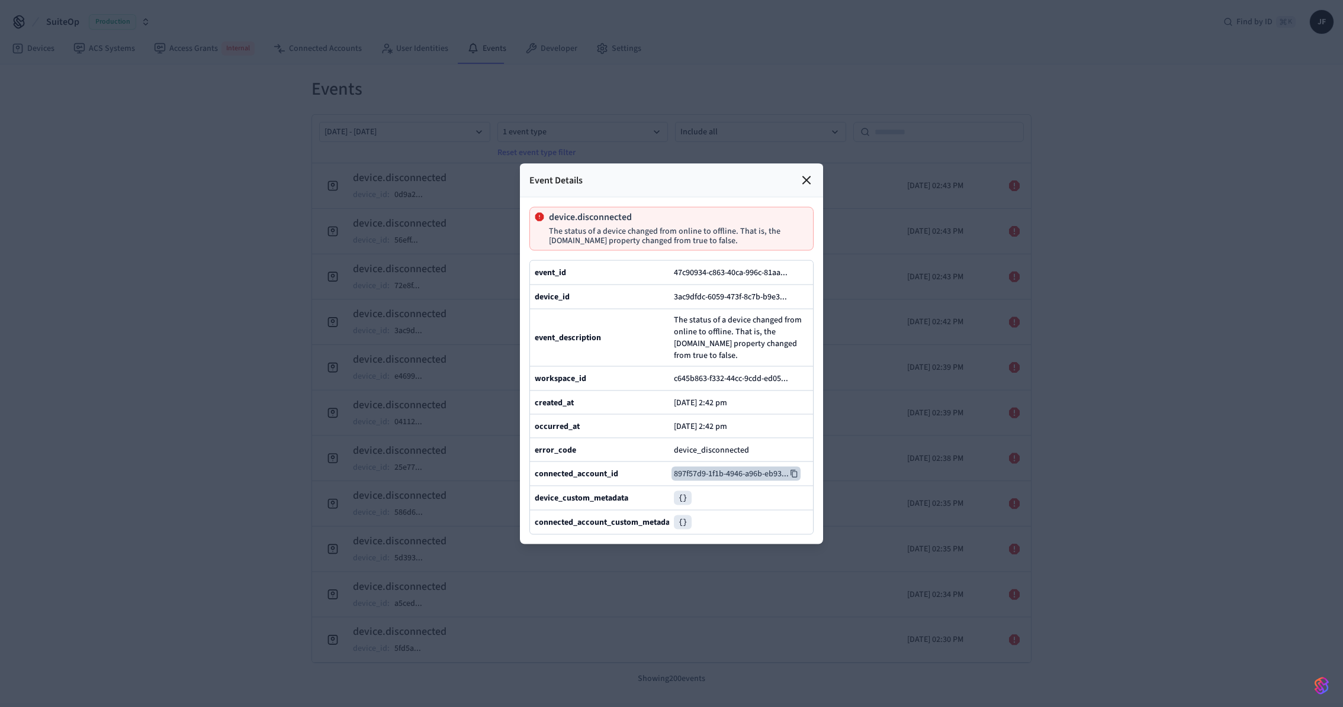
click at [792, 478] on icon at bounding box center [793, 474] width 7 height 8
click at [811, 173] on icon at bounding box center [806, 180] width 14 height 14
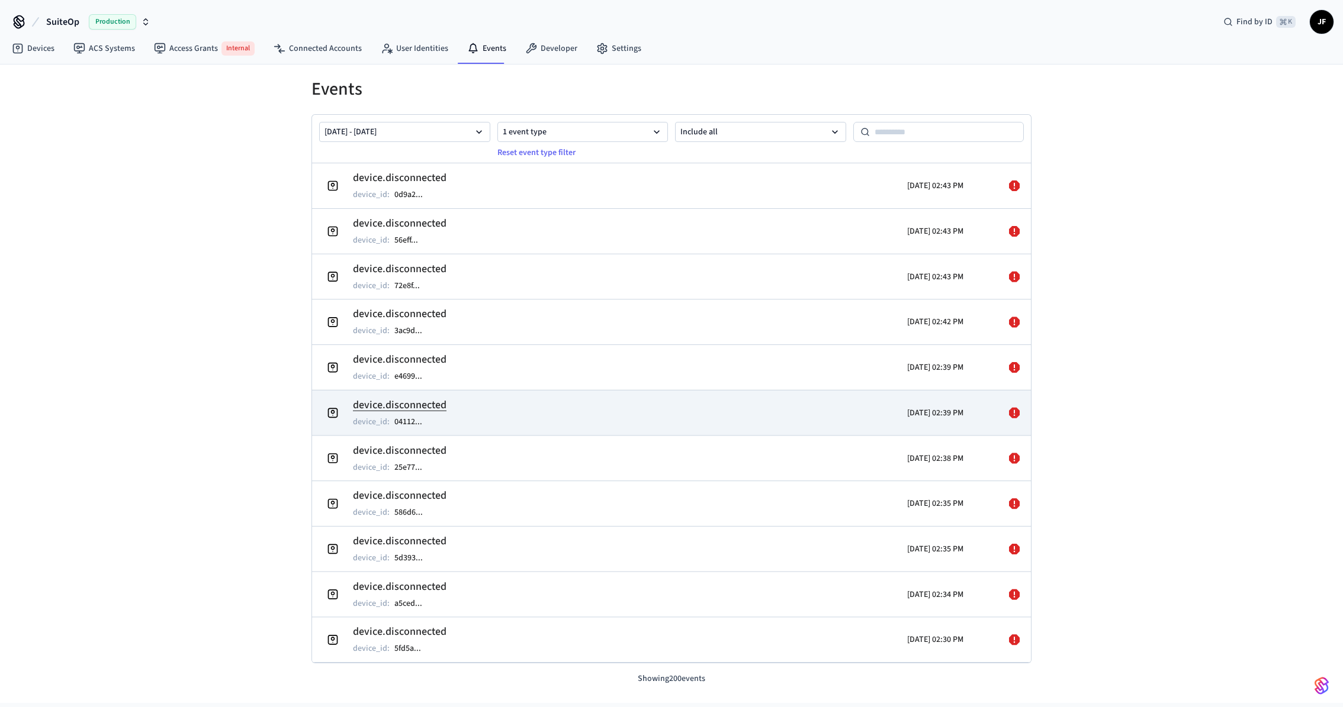
click at [608, 422] on td "device.disconnected device_id : 04112 ..." at bounding box center [554, 412] width 467 height 33
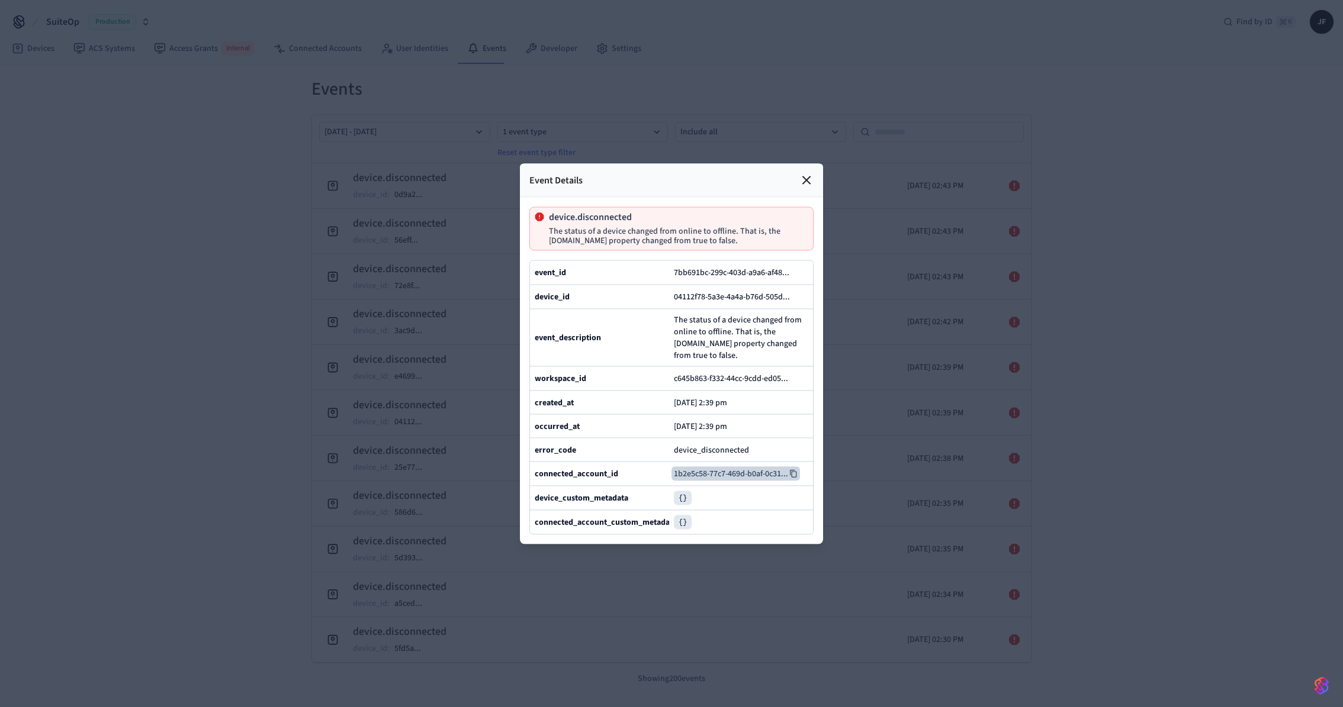
click at [791, 478] on icon at bounding box center [793, 473] width 8 height 8
click at [814, 163] on div "Event Details" at bounding box center [671, 180] width 303 height 34
click at [812, 173] on icon at bounding box center [806, 180] width 14 height 14
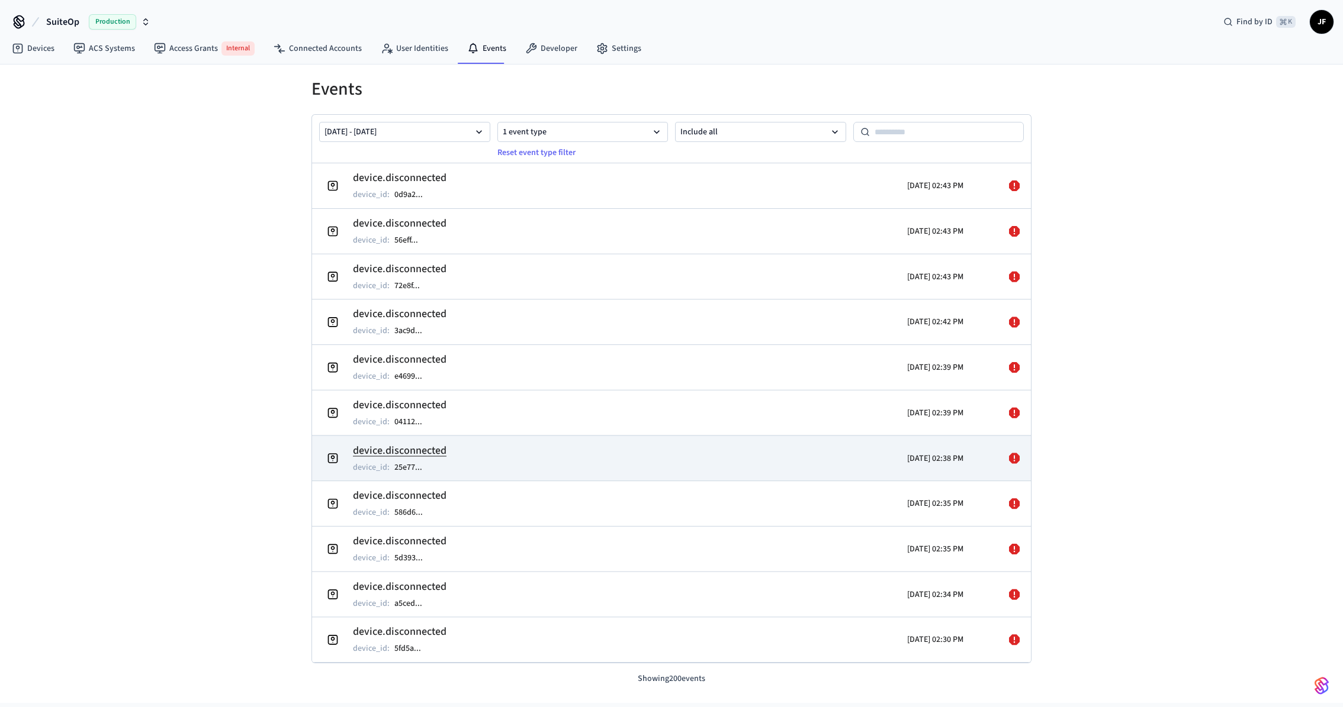
click at [623, 455] on td "device.disconnected device_id : 25e77 ..." at bounding box center [554, 458] width 467 height 33
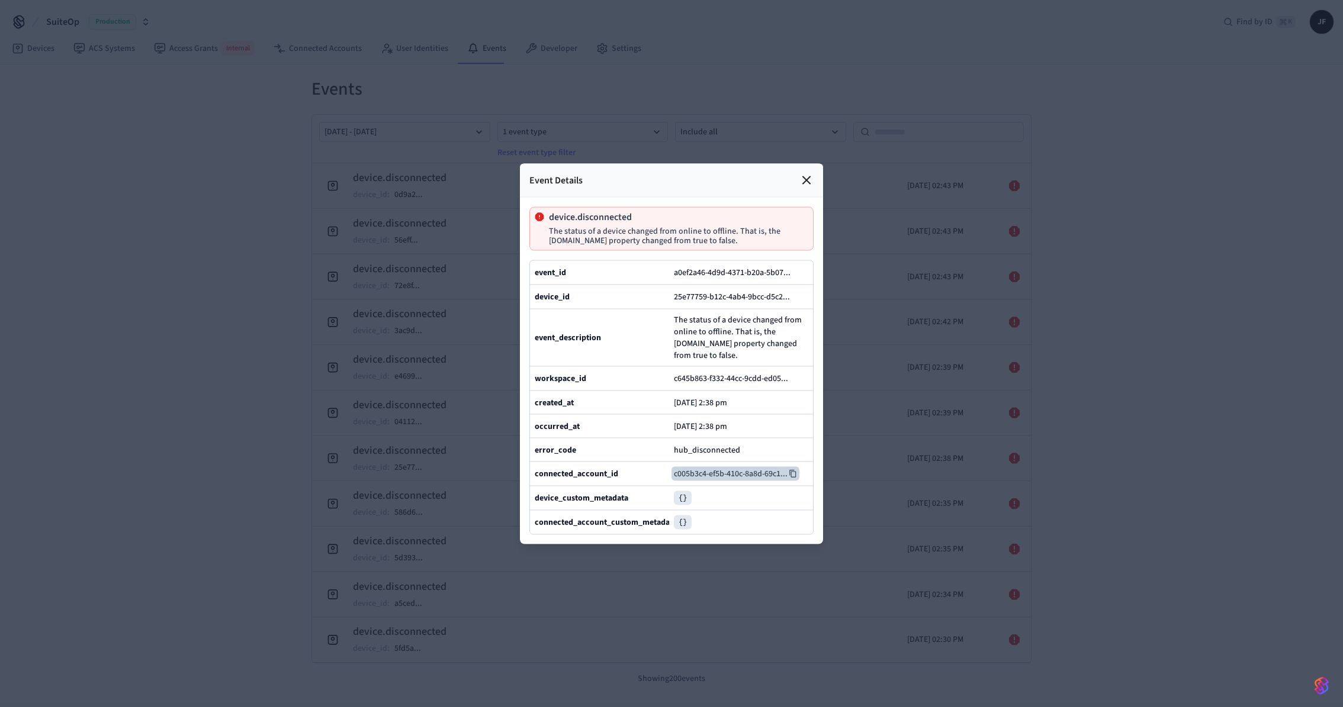
click at [799, 481] on button "c005b3c4-ef5b-410c-8a8d-69c1 ..." at bounding box center [735, 474] width 128 height 14
click at [810, 173] on icon at bounding box center [806, 180] width 14 height 14
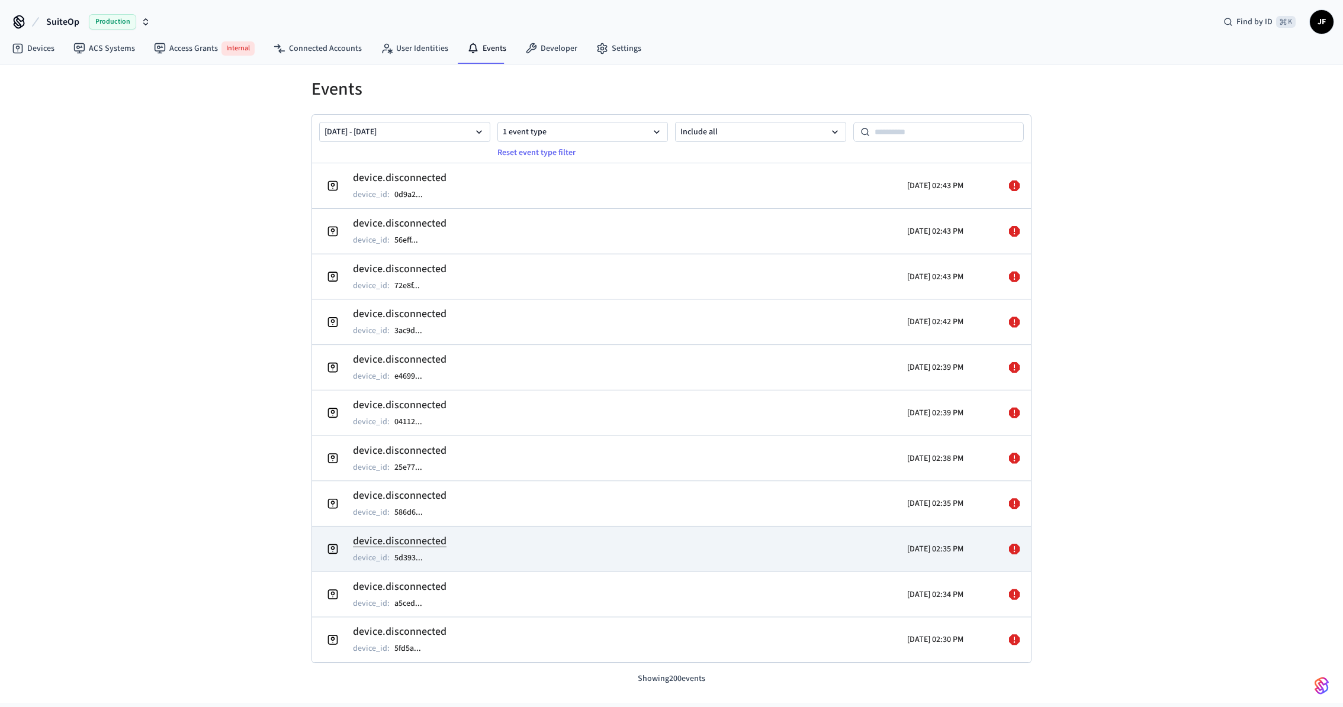
click at [593, 530] on tr "device.disconnected device_id : 5d393 ... [DATE] 02:35 PM" at bounding box center [671, 549] width 719 height 46
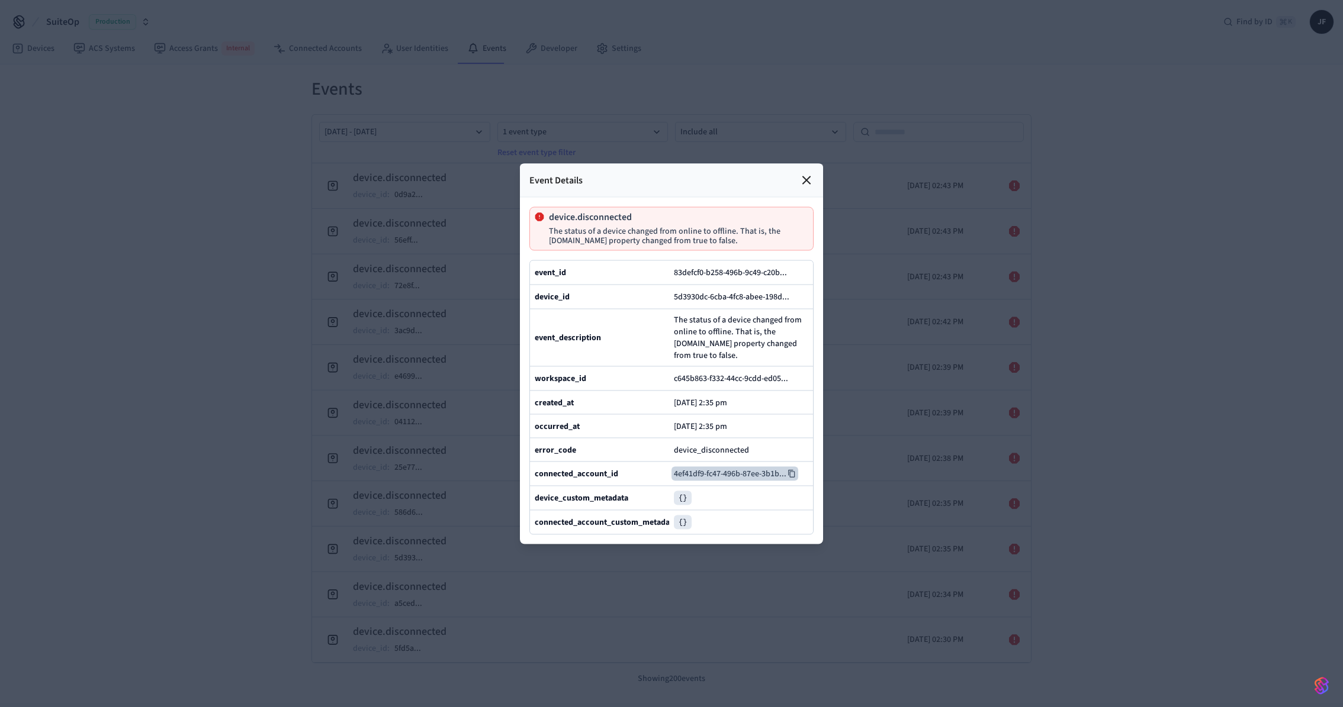
click at [792, 478] on icon at bounding box center [791, 474] width 7 height 8
click at [800, 173] on icon at bounding box center [806, 180] width 14 height 14
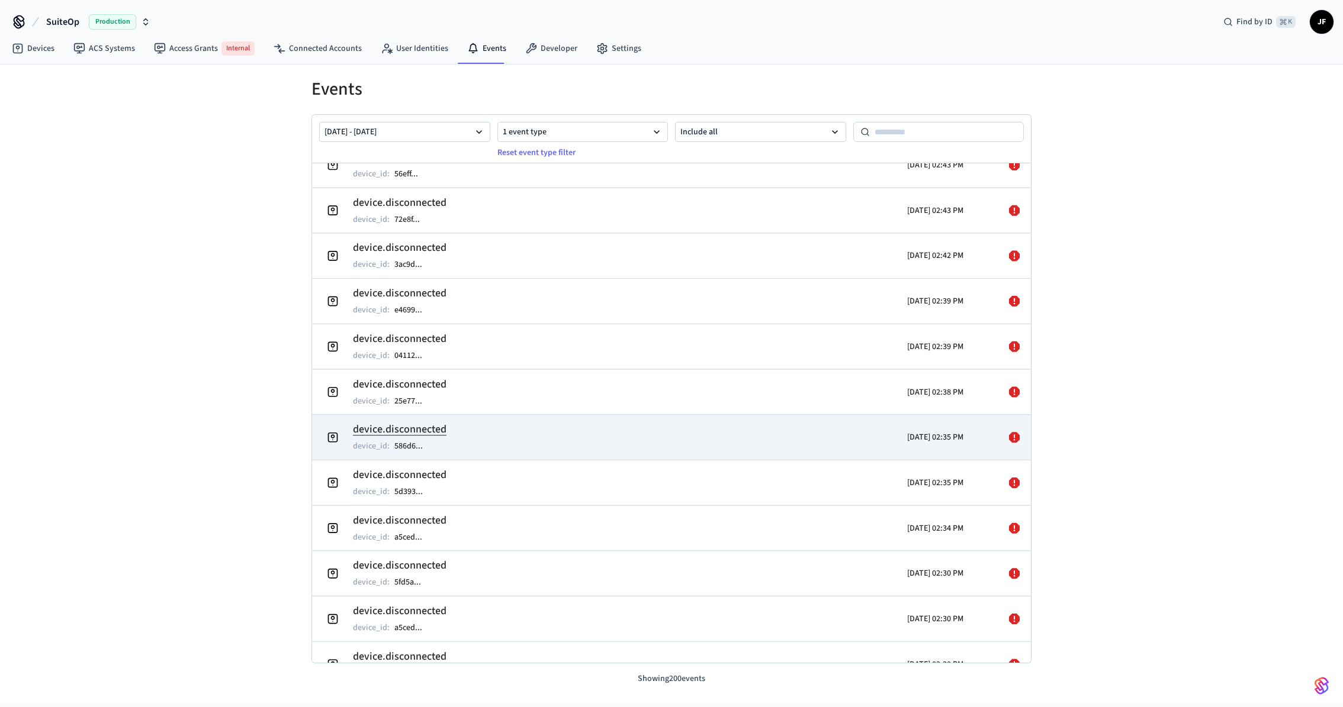
scroll to position [96, 0]
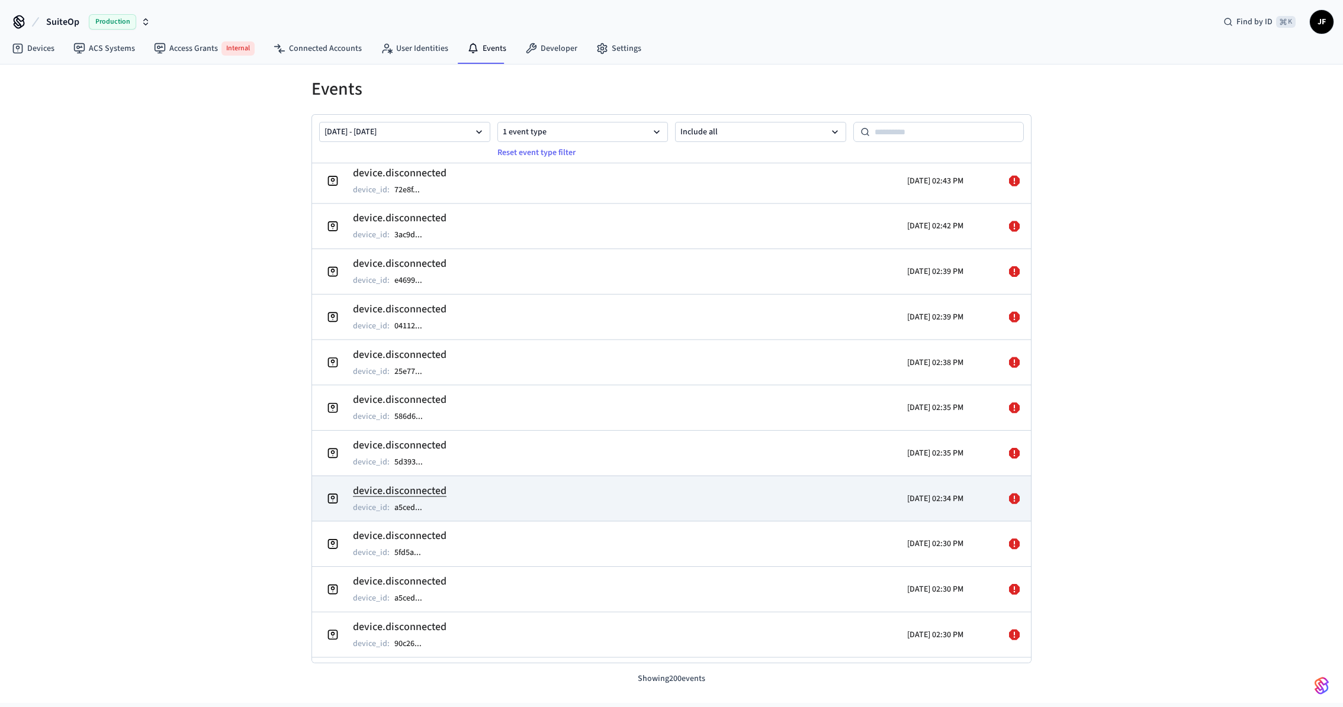
click at [546, 497] on td "device.disconnected device_id : a5ced ..." at bounding box center [554, 498] width 467 height 33
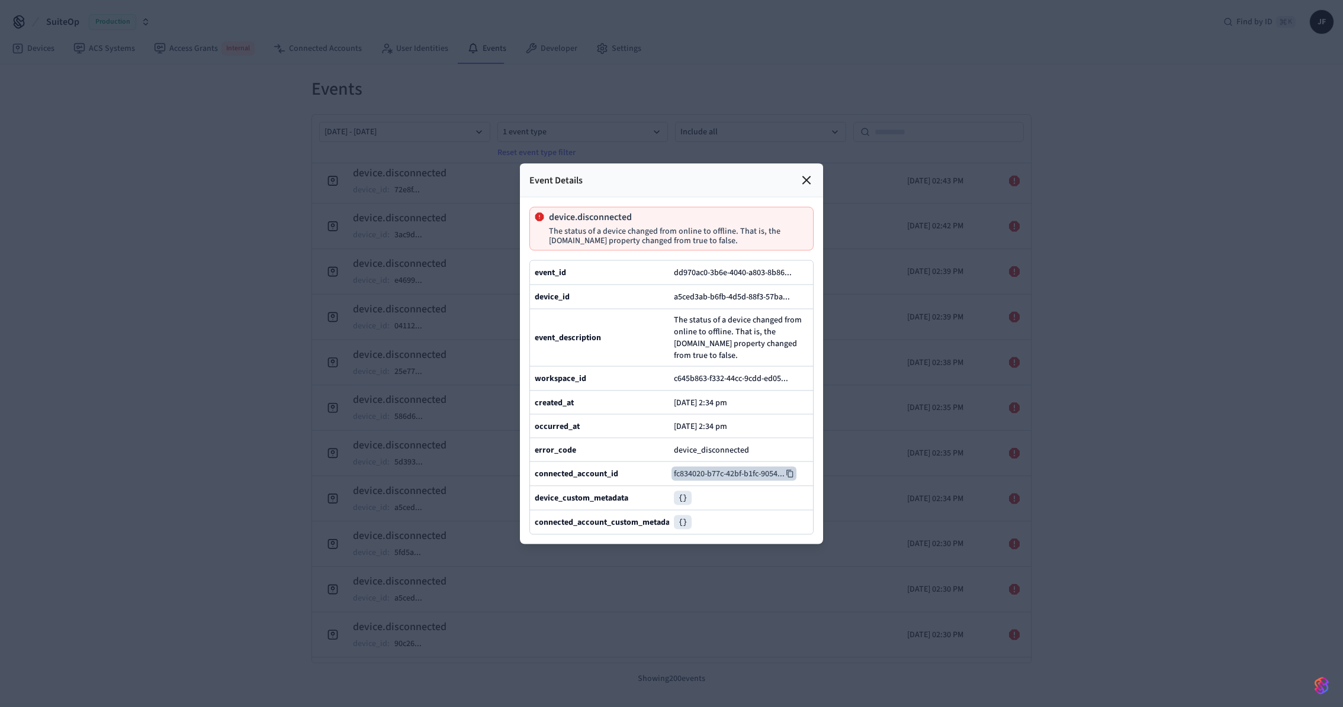
click at [790, 478] on icon at bounding box center [790, 473] width 8 height 8
click at [765, 43] on div at bounding box center [671, 353] width 1343 height 707
click at [810, 173] on icon at bounding box center [806, 180] width 14 height 14
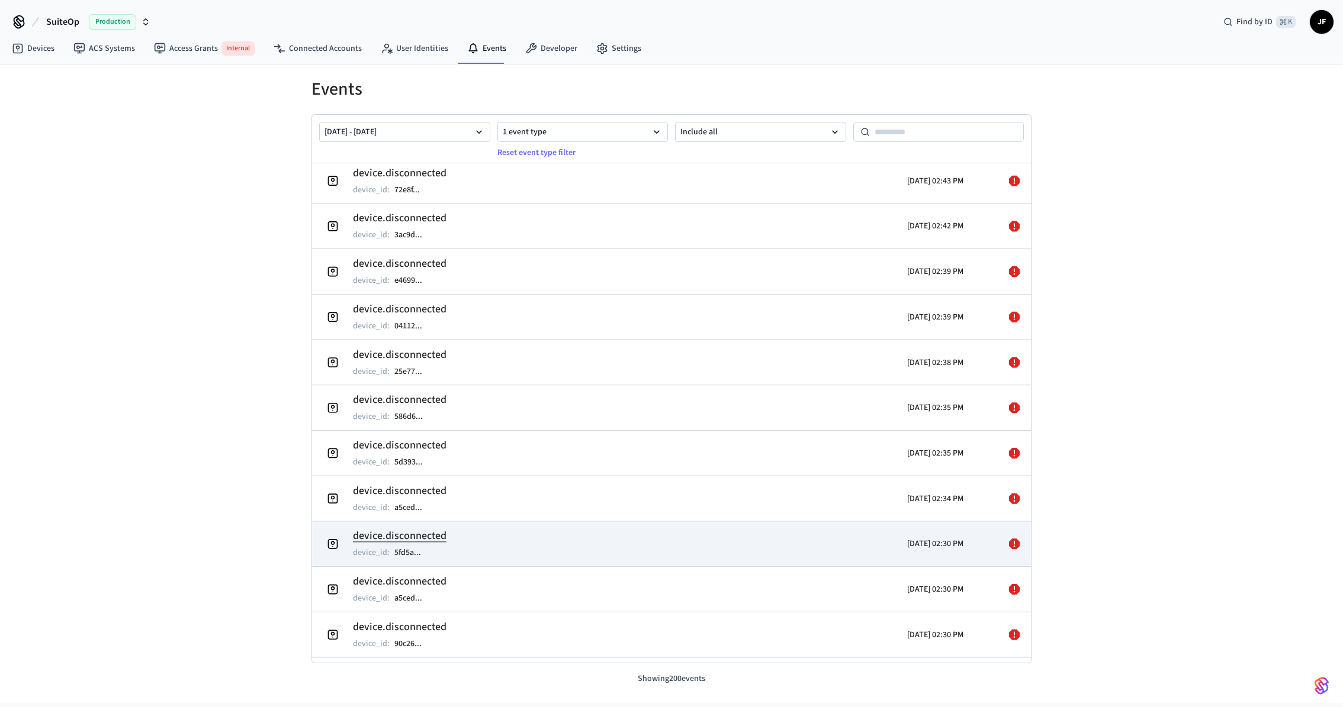
click at [451, 536] on td "device.disconnected device_id : 5fd5a ..." at bounding box center [554, 544] width 467 height 33
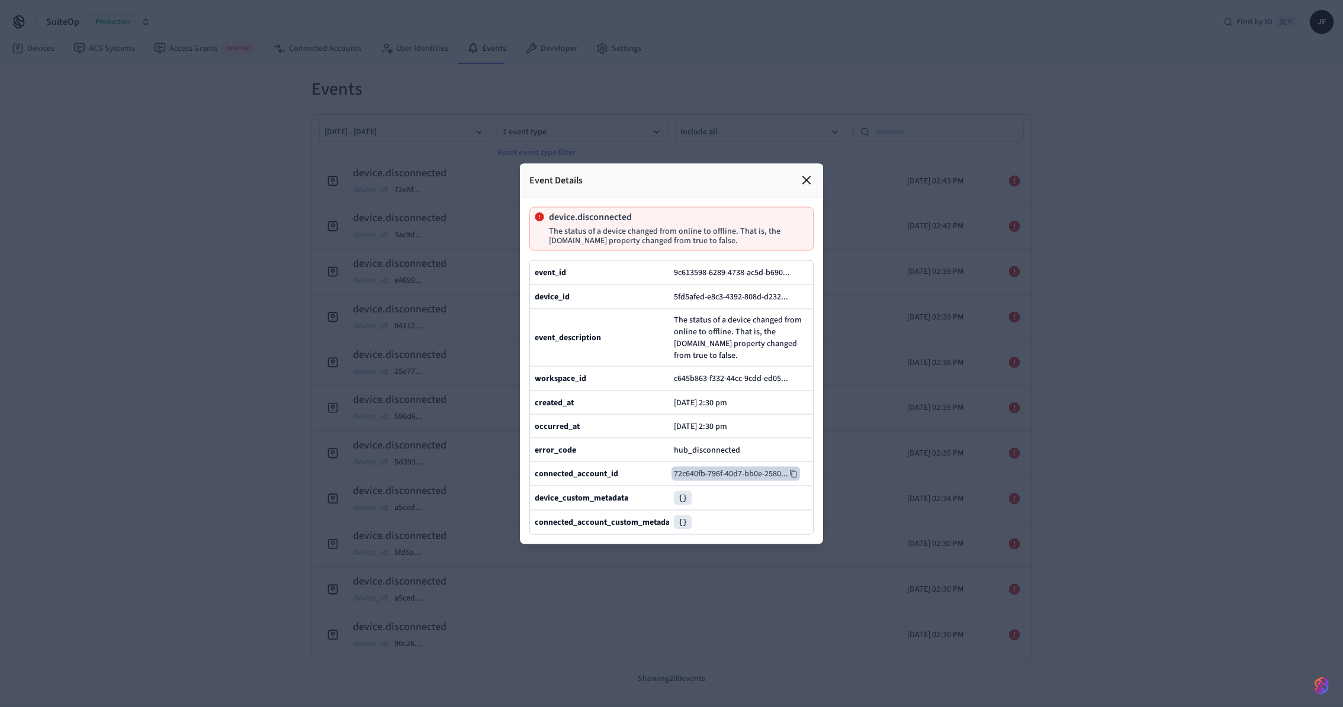
click at [792, 478] on icon at bounding box center [793, 474] width 7 height 8
click at [171, 418] on div at bounding box center [671, 353] width 1343 height 707
click at [800, 173] on icon at bounding box center [806, 180] width 14 height 14
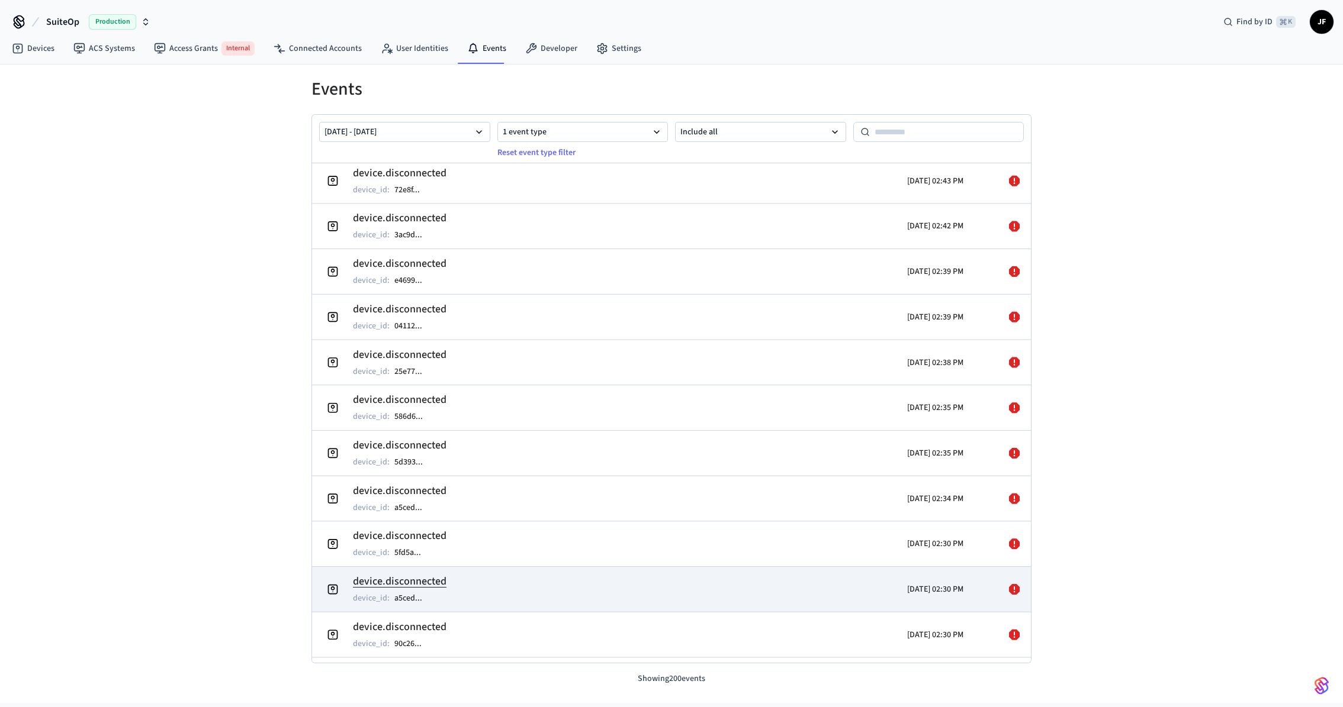
click at [490, 606] on tr "device.disconnected device_id : a5ced ... [DATE] 02:30 PM" at bounding box center [671, 590] width 719 height 46
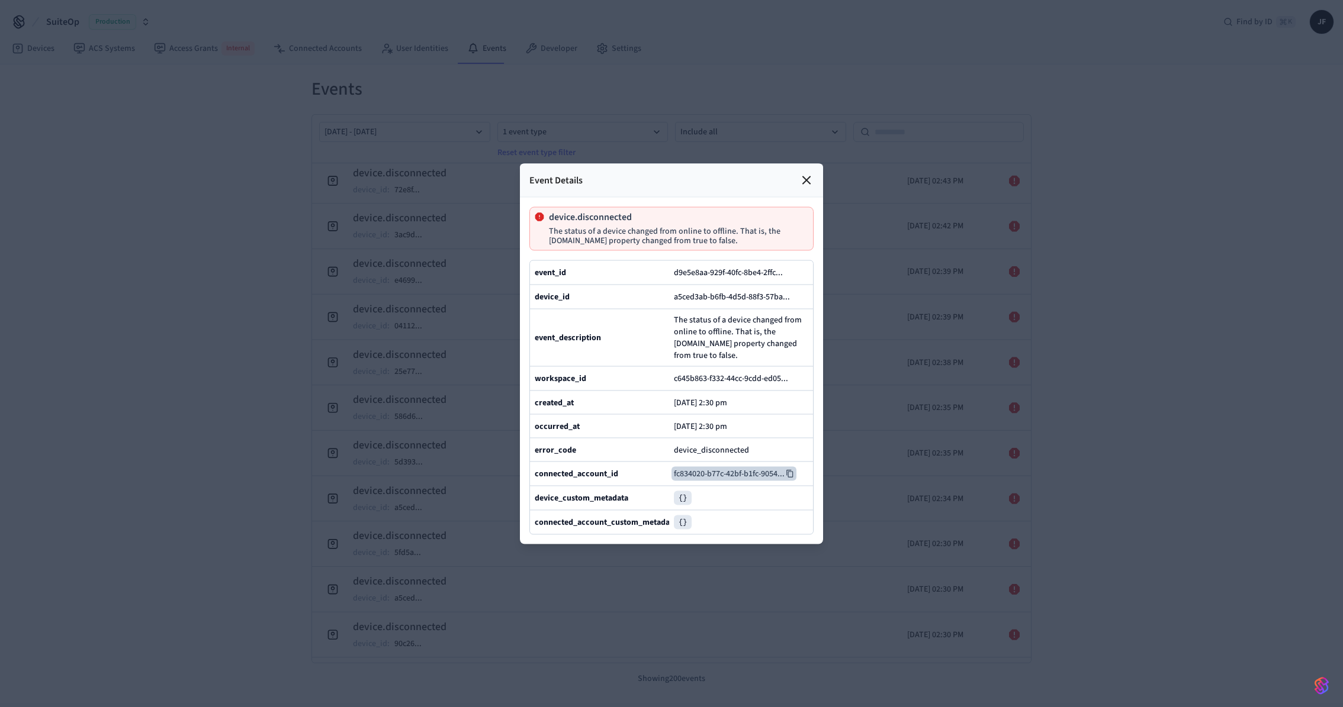
click at [785, 481] on button "fc834020-b77c-42bf-b1fc-9054 ..." at bounding box center [733, 474] width 125 height 14
click at [807, 173] on icon at bounding box center [806, 180] width 14 height 14
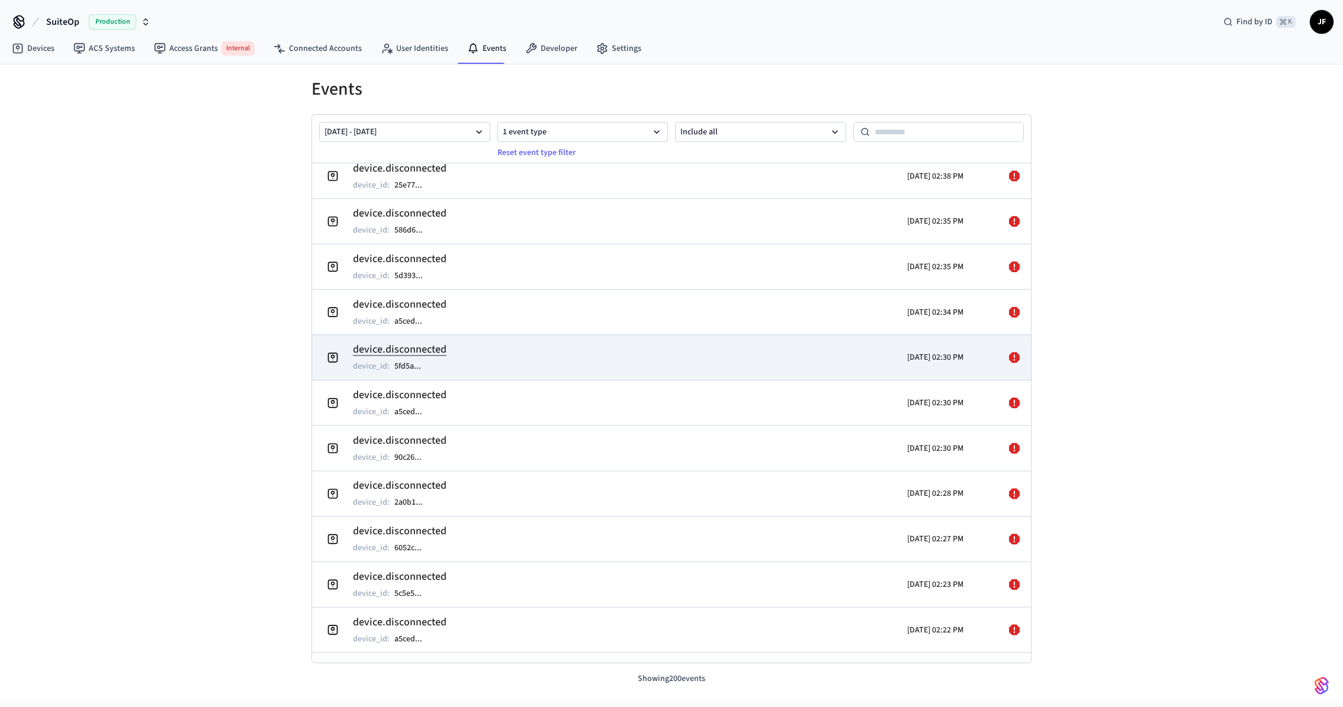
scroll to position [352, 0]
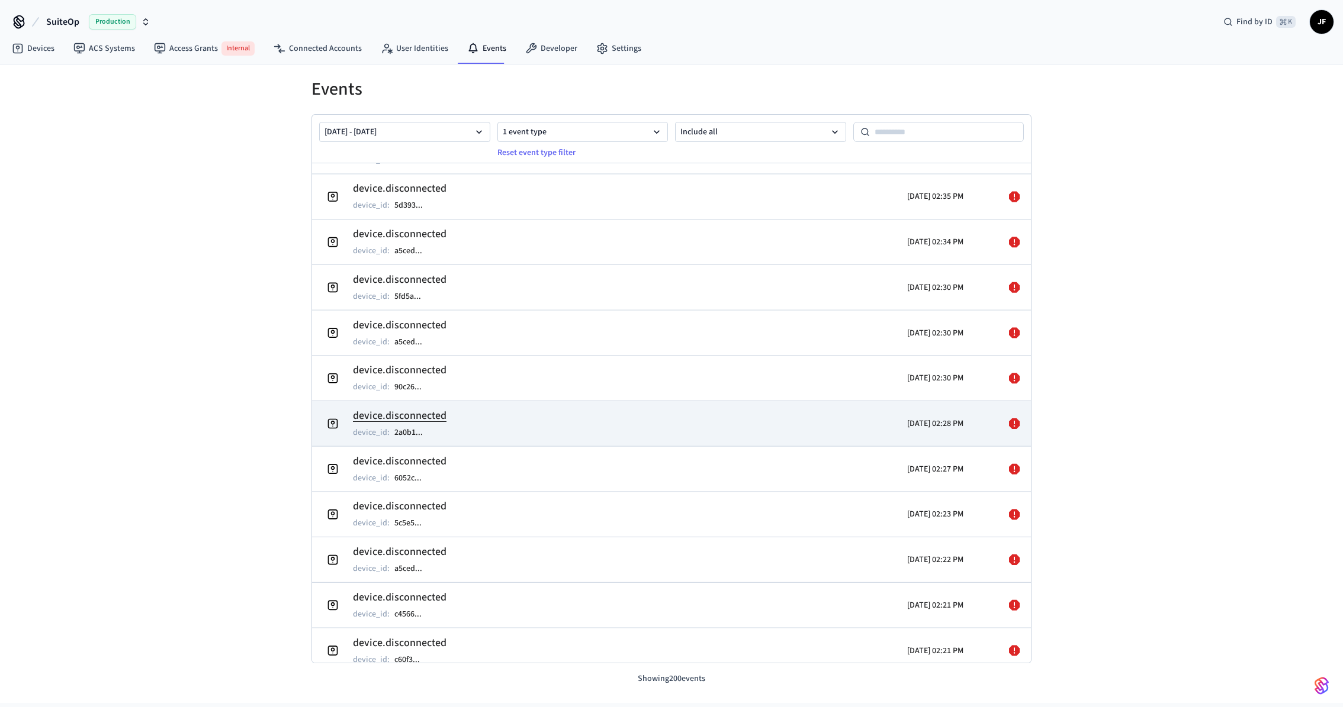
click at [543, 407] on td "device.disconnected device_id : 2a0b1 ..." at bounding box center [554, 423] width 467 height 33
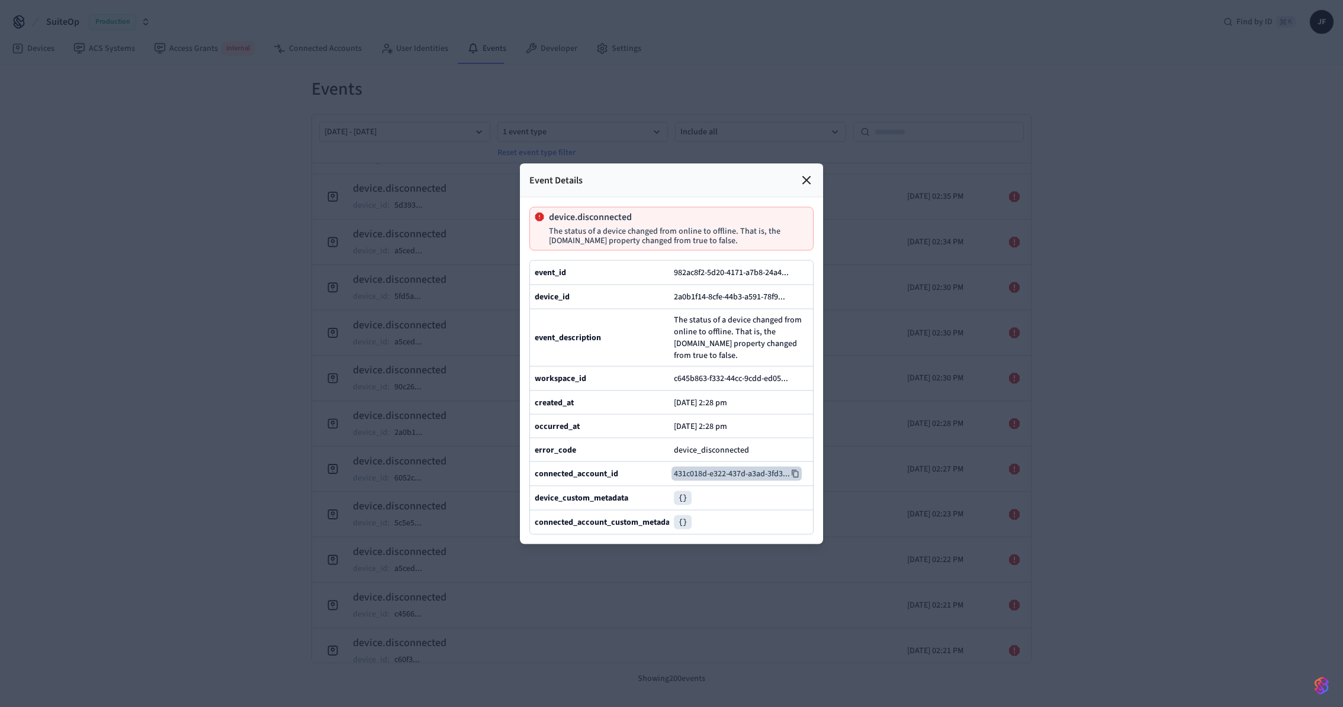
click at [794, 478] on icon at bounding box center [795, 474] width 7 height 8
click at [802, 173] on icon at bounding box center [806, 180] width 14 height 14
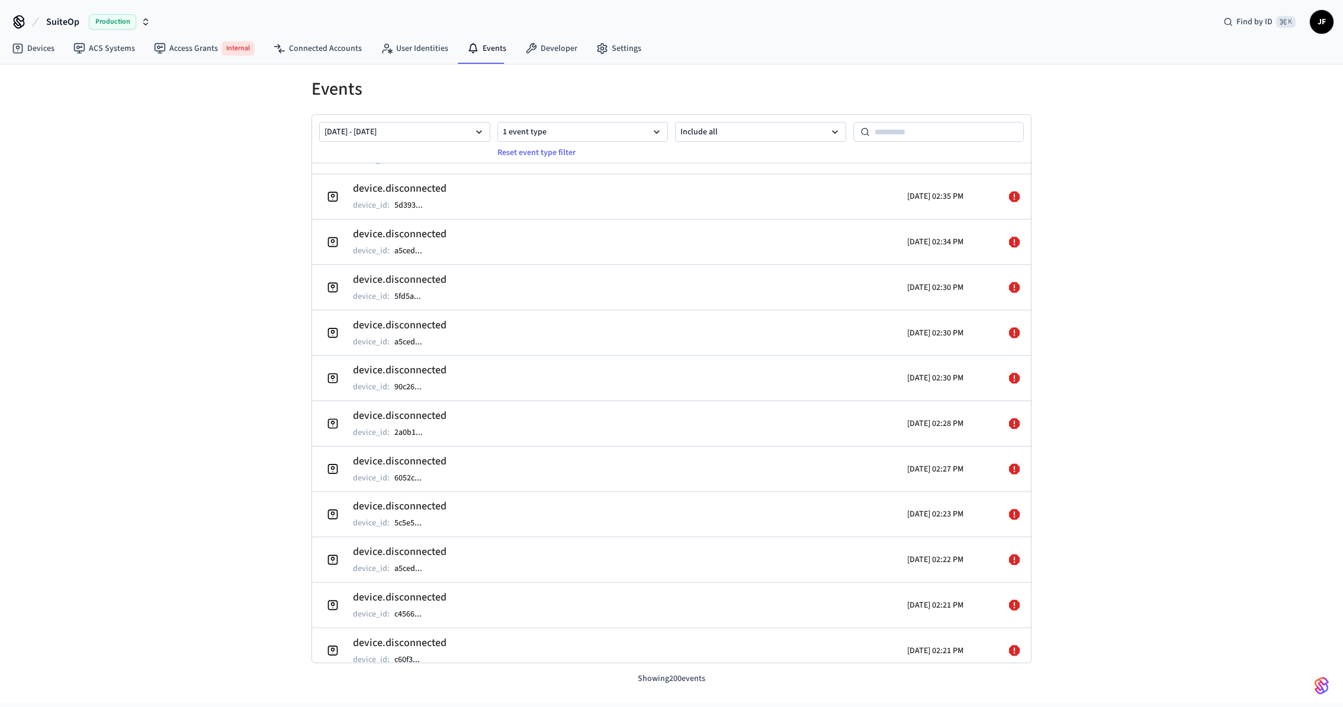
scroll to position [0, 0]
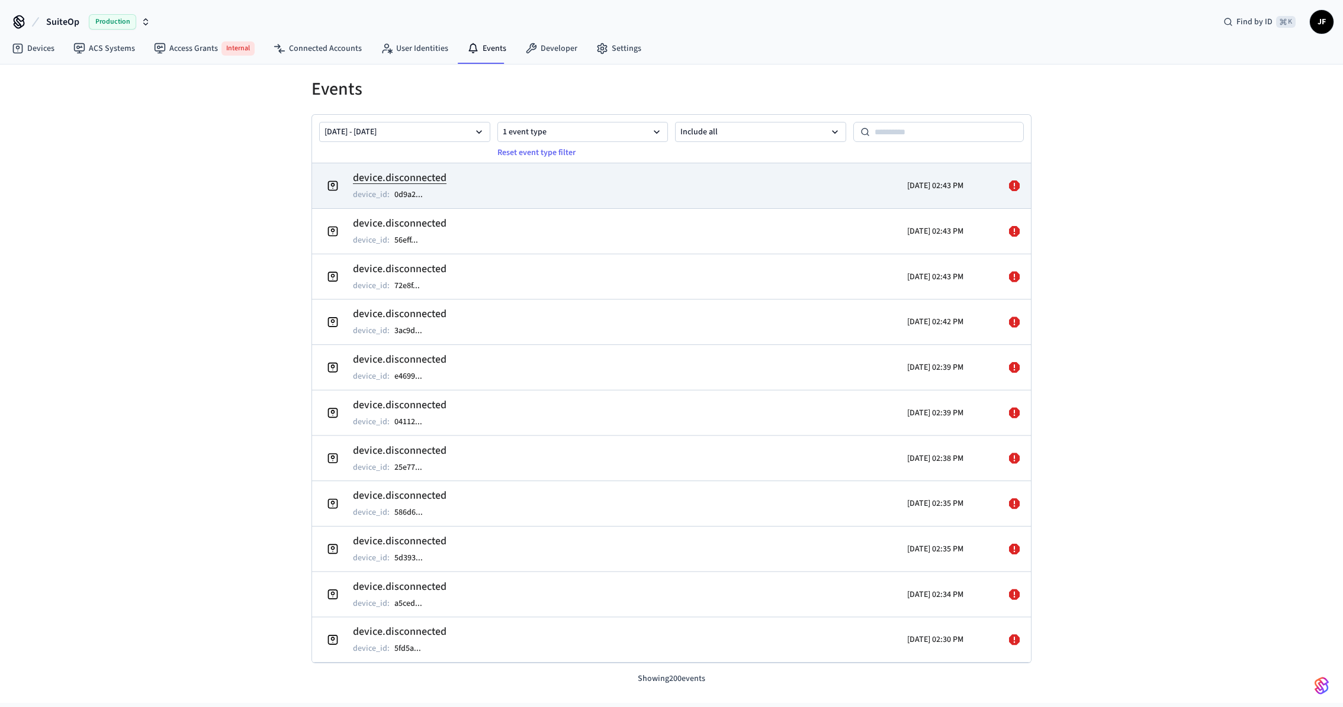
click at [462, 188] on td "device.disconnected device_id : 0d9a2 ..." at bounding box center [554, 185] width 467 height 33
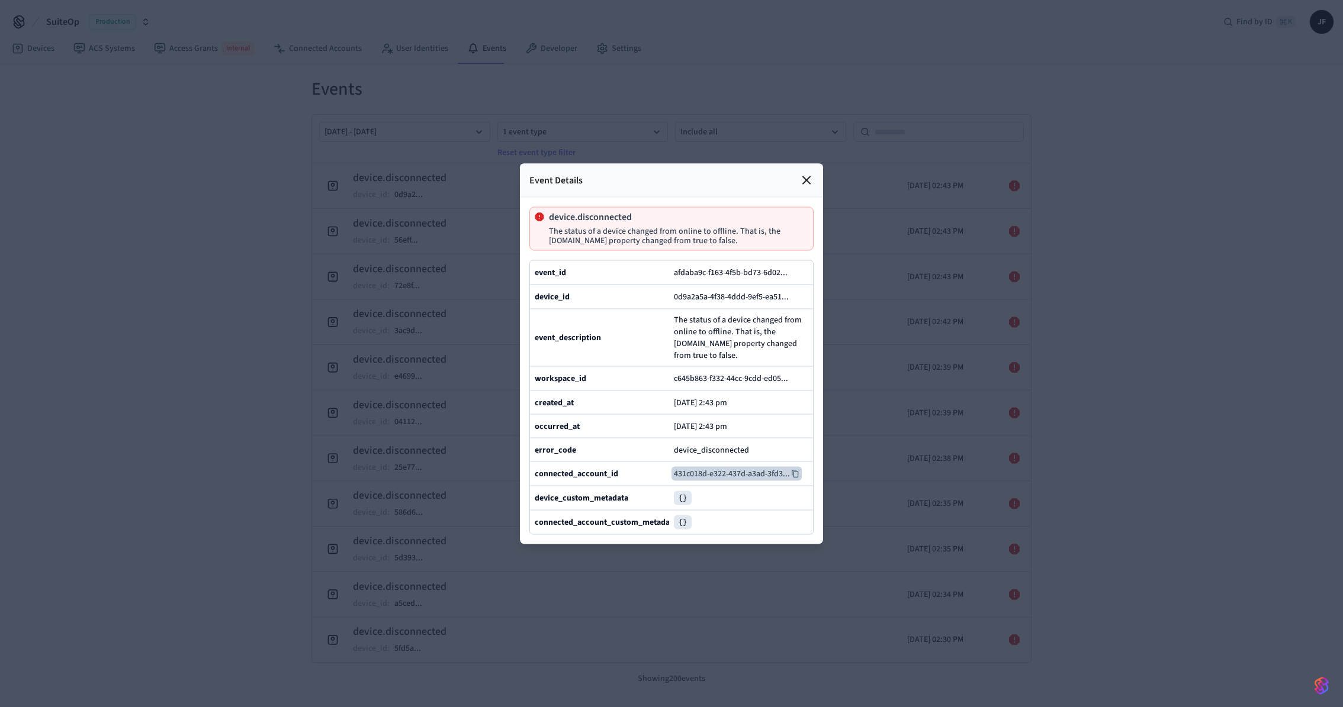
click at [792, 478] on icon at bounding box center [795, 473] width 8 height 8
click at [1240, 238] on div at bounding box center [671, 353] width 1343 height 707
click at [1197, 277] on div at bounding box center [671, 353] width 1343 height 707
click at [382, 182] on div at bounding box center [671, 353] width 1343 height 707
click at [811, 173] on icon at bounding box center [806, 180] width 14 height 14
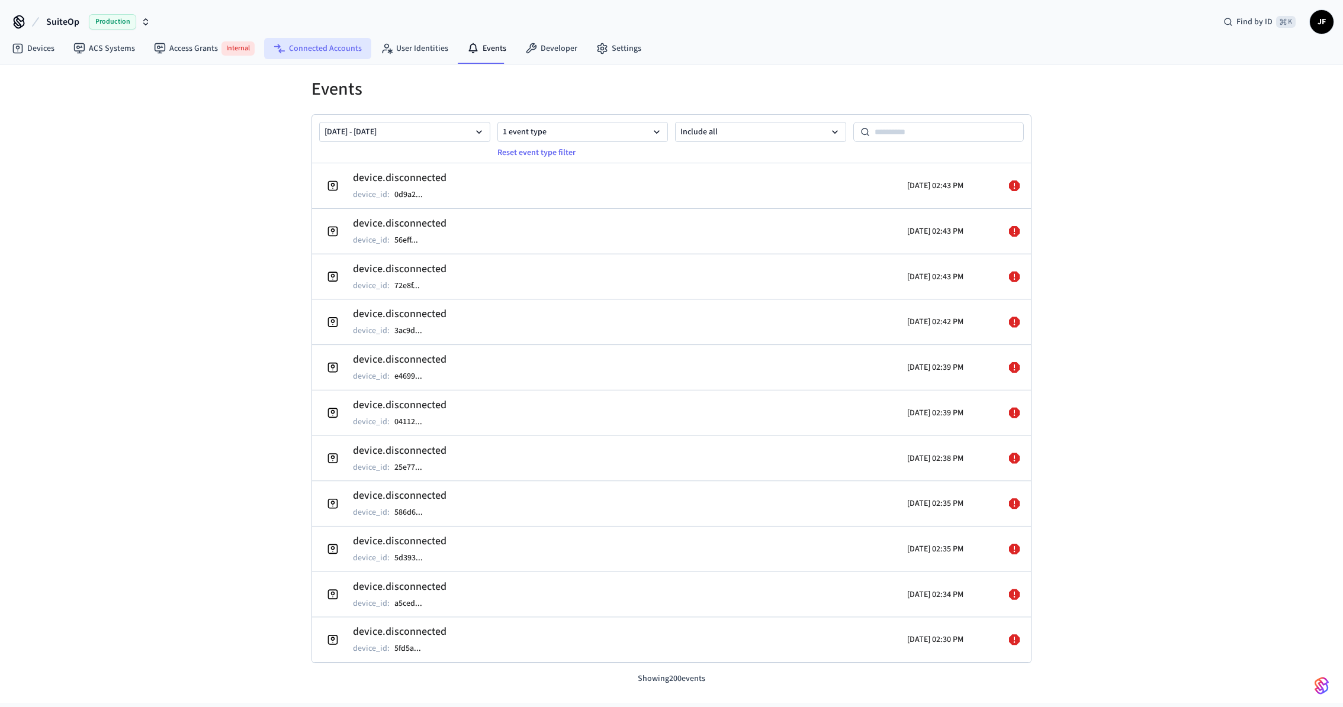
click at [300, 54] on link "Connected Accounts" at bounding box center [317, 48] width 107 height 21
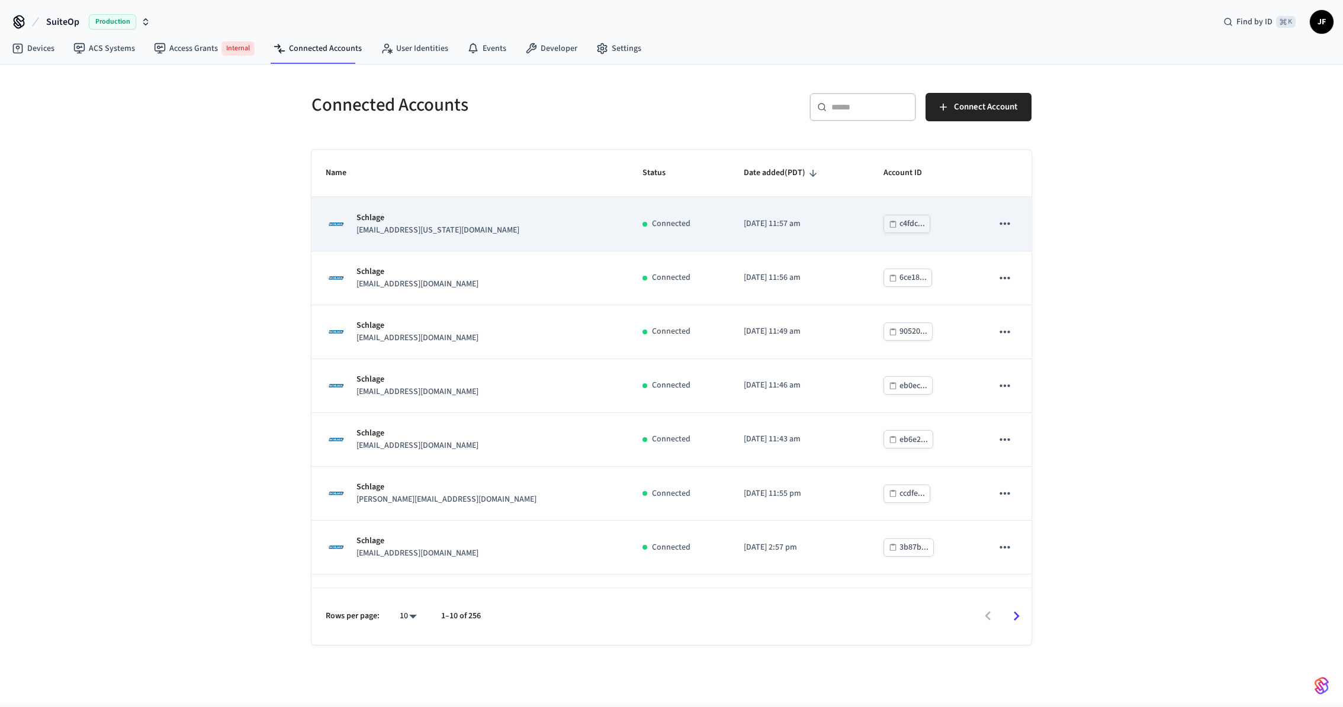
click at [528, 234] on div "Schlage [EMAIL_ADDRESS][US_STATE][DOMAIN_NAME]" at bounding box center [470, 224] width 288 height 25
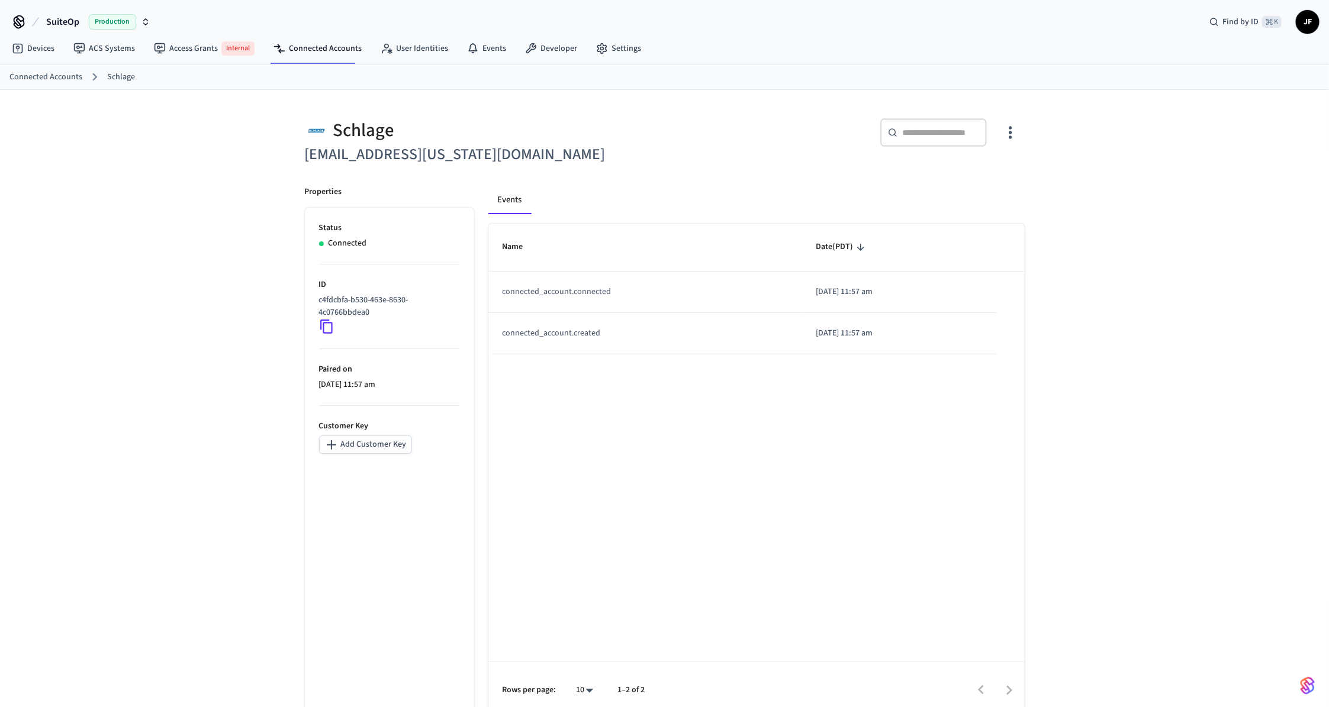
click at [144, 189] on div "Schlage [EMAIL_ADDRESS][US_STATE][DOMAIN_NAME] ​ ​ Properties Status Connected …" at bounding box center [664, 409] width 1329 height 639
click at [53, 75] on link "Connected Accounts" at bounding box center [45, 77] width 73 height 12
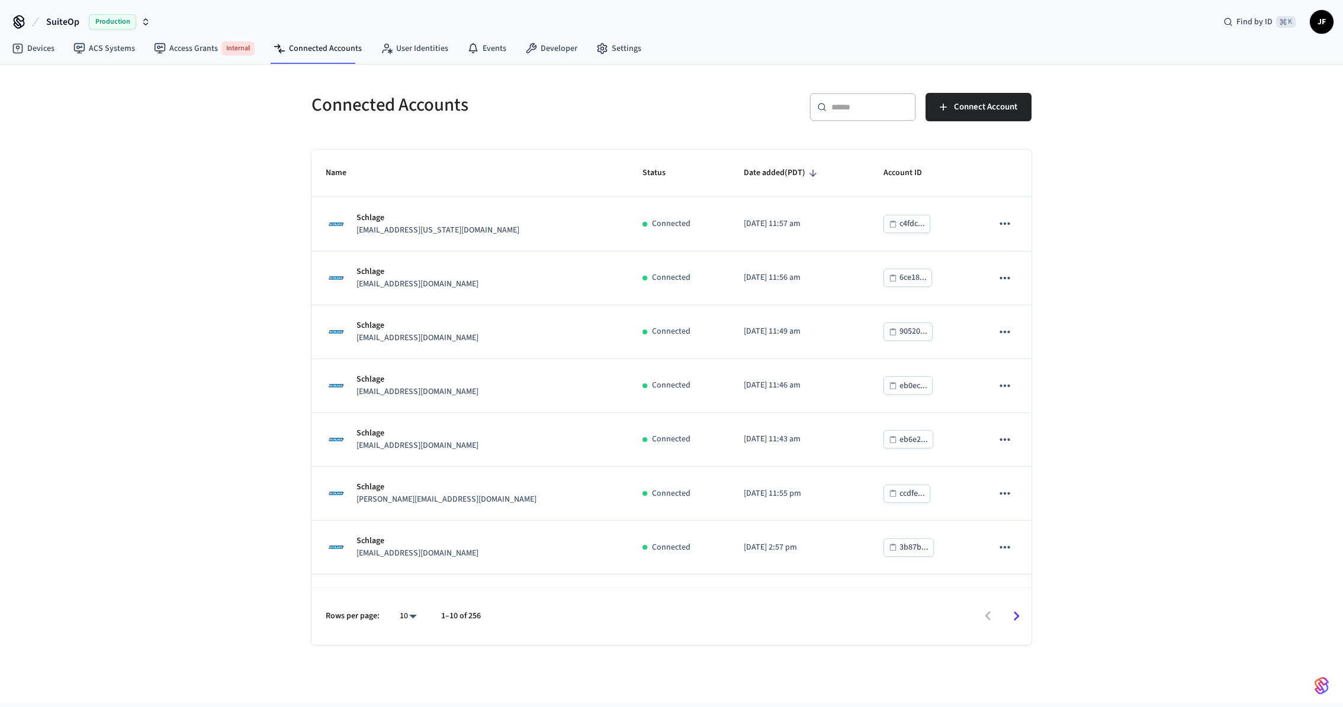
click at [873, 107] on input "text" at bounding box center [869, 107] width 77 height 12
paste input "**********"
type input "**********"
